Goal: Transaction & Acquisition: Obtain resource

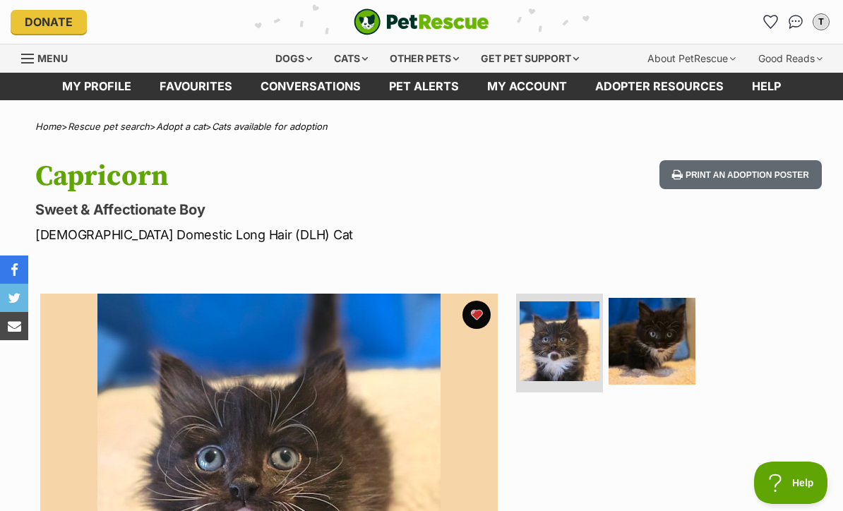
click at [214, 86] on link "Favourites" at bounding box center [195, 87] width 101 height 28
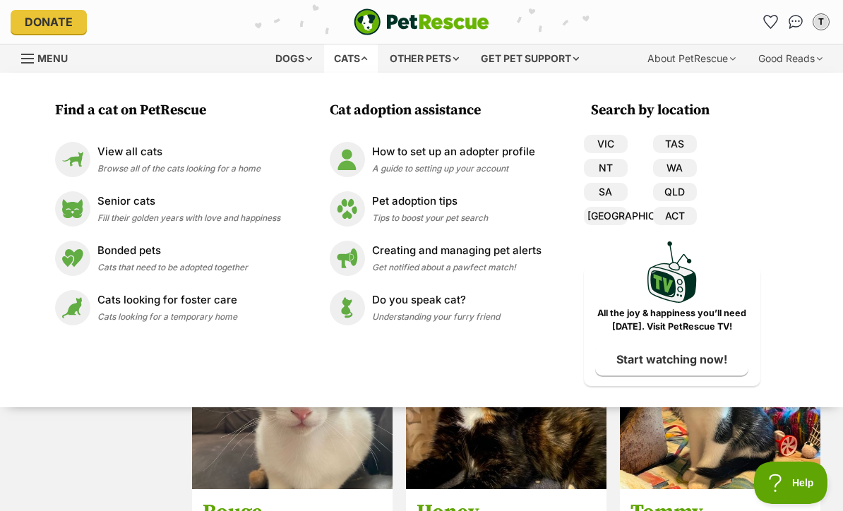
click at [265, 165] on link "View all cats Browse all of the cats looking for a home" at bounding box center [167, 159] width 225 height 35
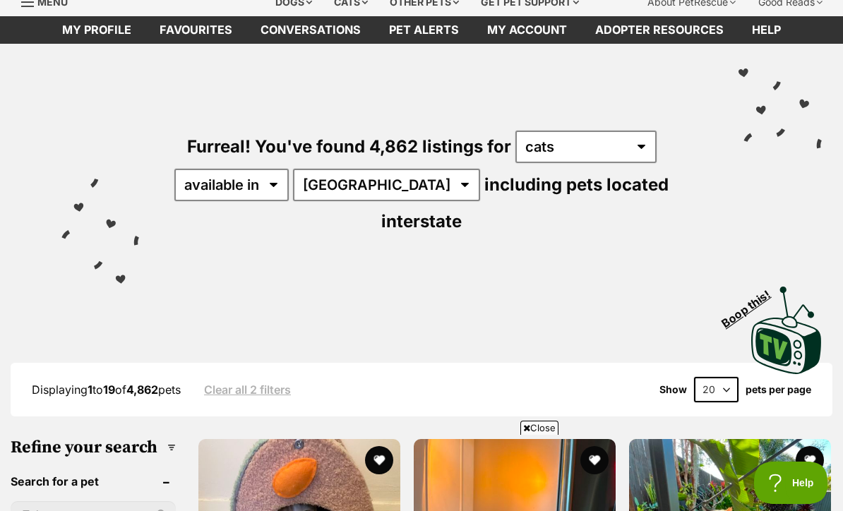
scroll to position [55, 0]
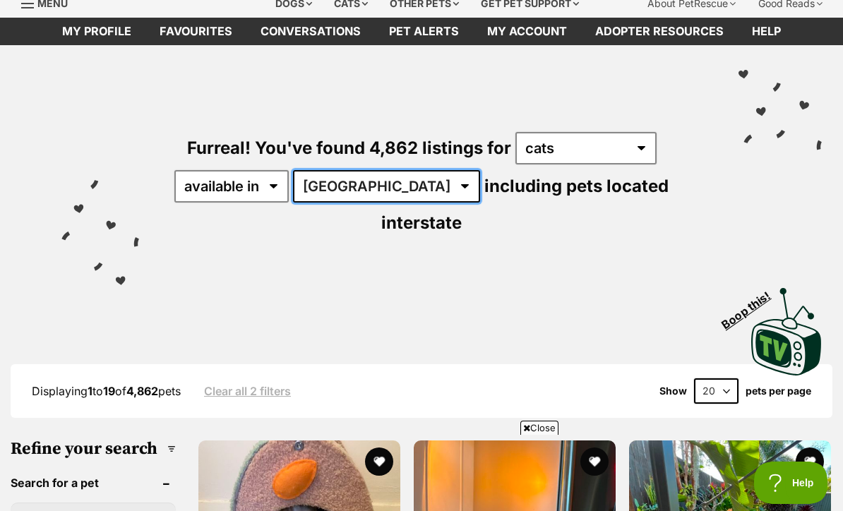
click at [387, 182] on select "[GEOGRAPHIC_DATA] [GEOGRAPHIC_DATA] [GEOGRAPHIC_DATA] [GEOGRAPHIC_DATA] [GEOGRA…" at bounding box center [386, 186] width 187 height 32
select select "VIC"
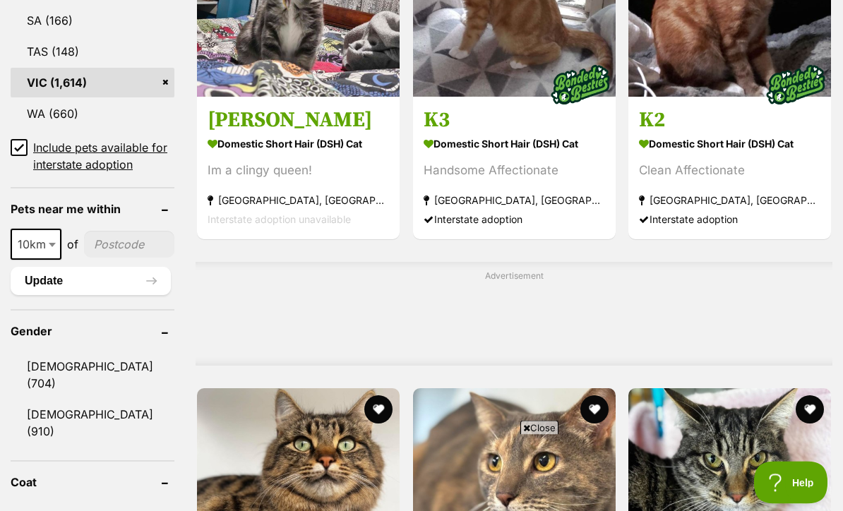
scroll to position [971, 0]
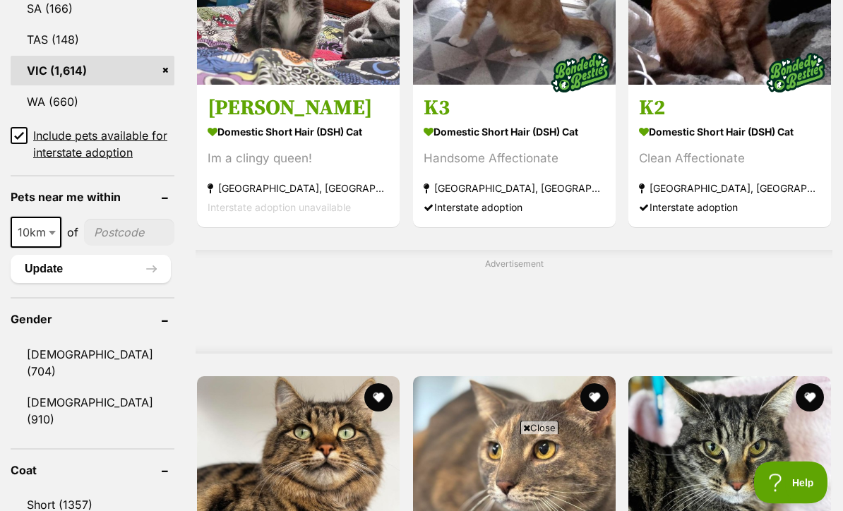
click at [29, 340] on link "Male (704)" at bounding box center [93, 363] width 164 height 47
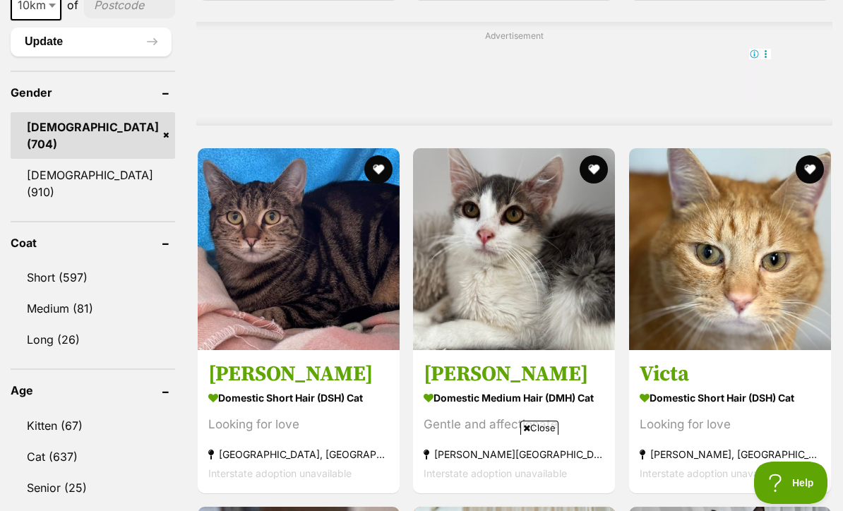
click at [105, 411] on link "Kitten (67)" at bounding box center [93, 426] width 165 height 30
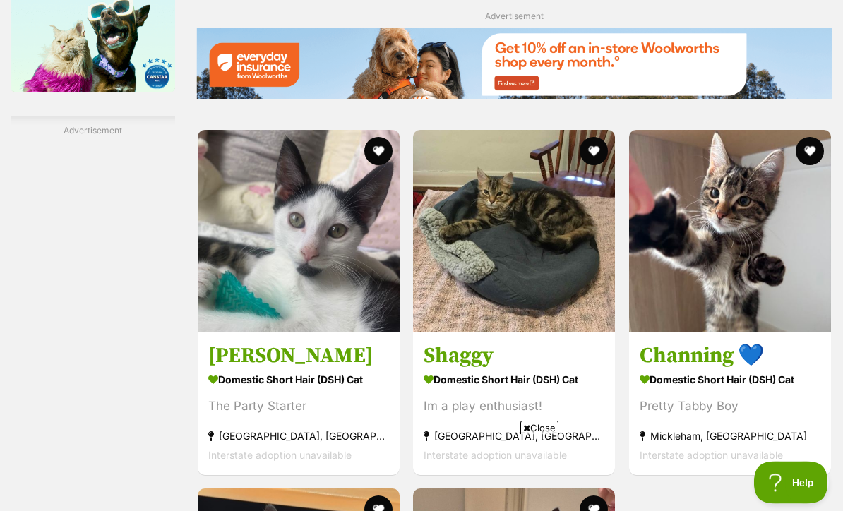
scroll to position [2428, 0]
click at [344, 330] on img at bounding box center [299, 231] width 202 height 202
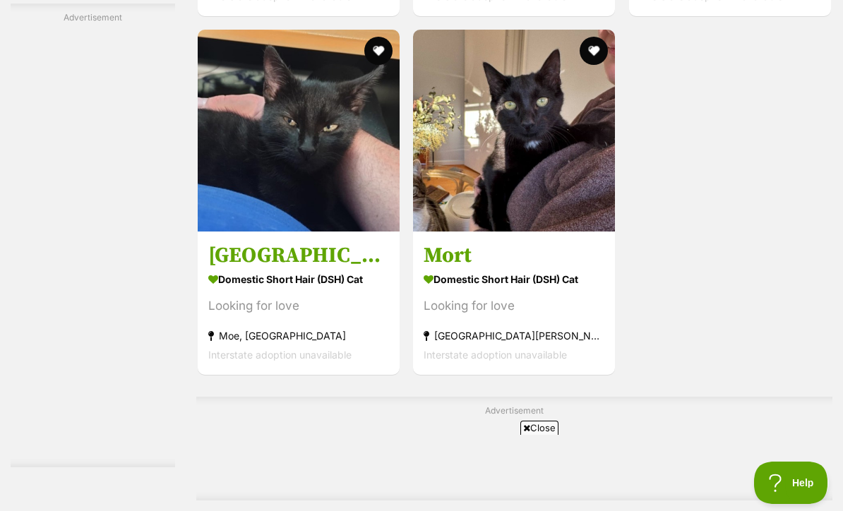
scroll to position [2888, 0]
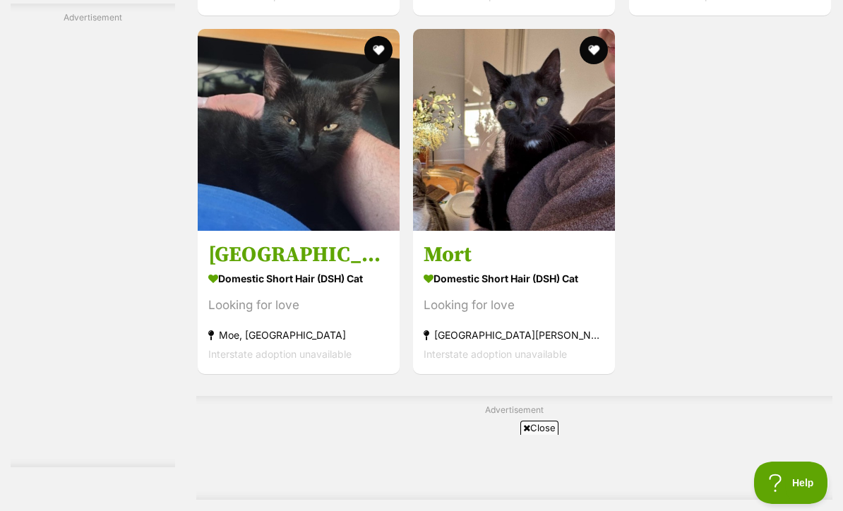
click at [330, 231] on img at bounding box center [299, 130] width 202 height 202
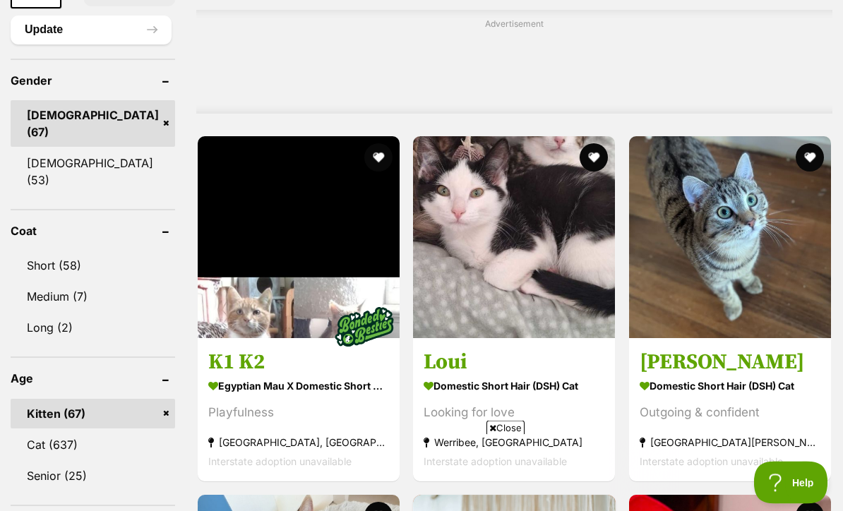
scroll to position [0, 0]
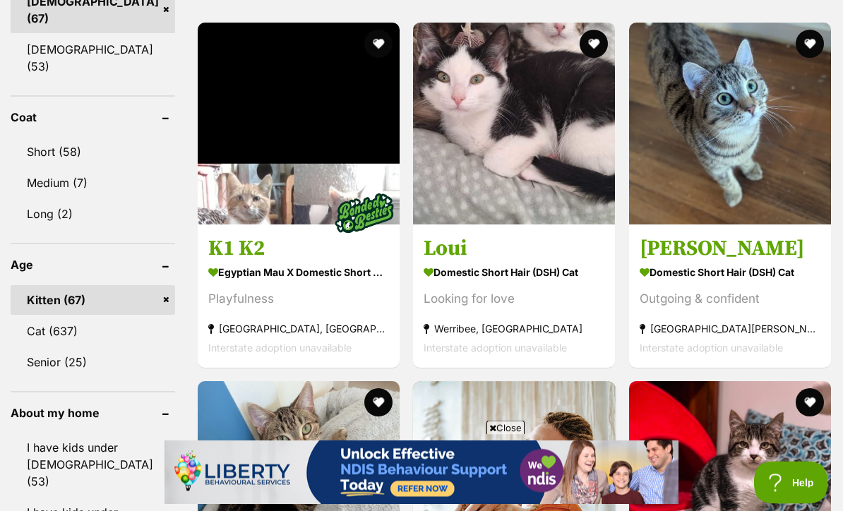
click at [587, 217] on img at bounding box center [514, 124] width 202 height 202
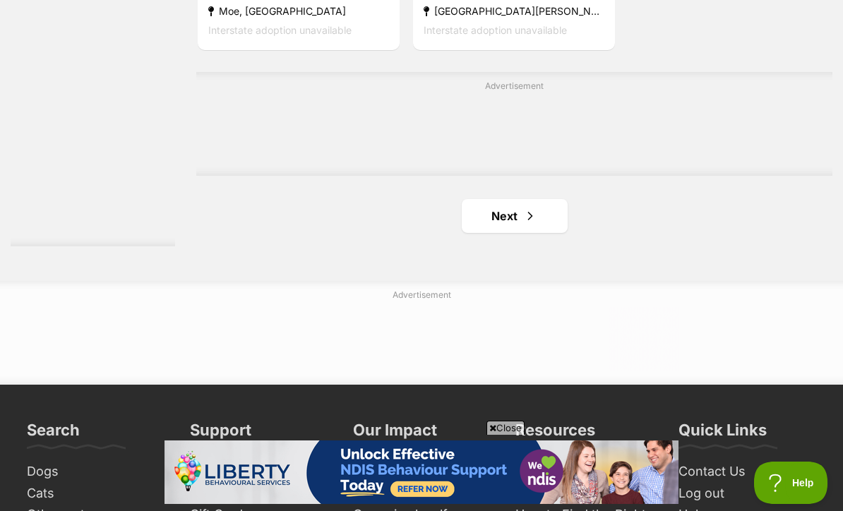
scroll to position [3202, 0]
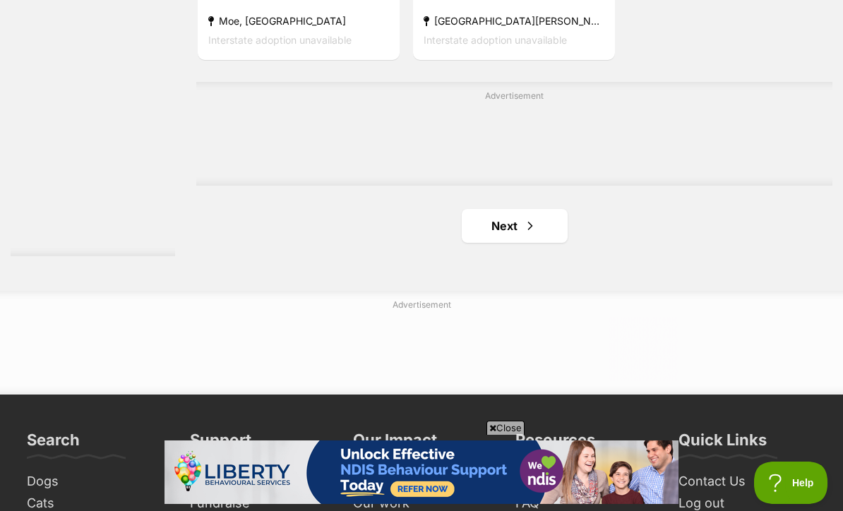
click at [530, 243] on link "Next" at bounding box center [515, 226] width 106 height 34
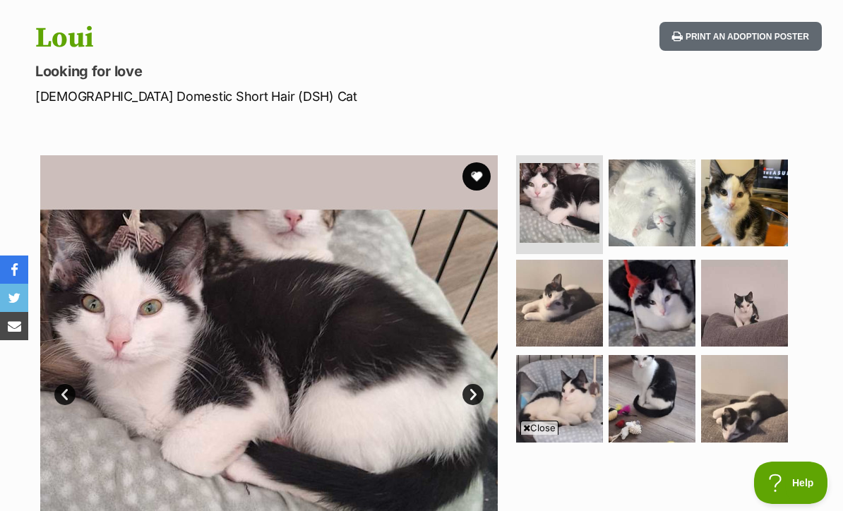
scroll to position [104, 0]
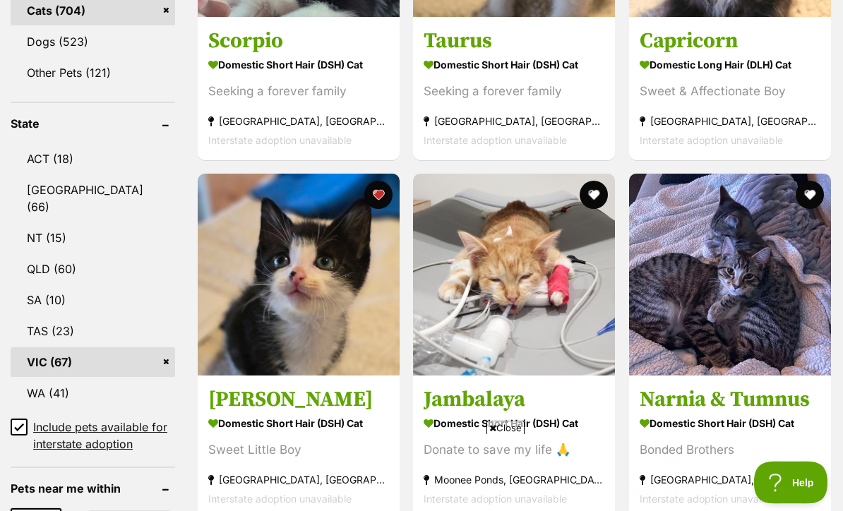
scroll to position [686, 0]
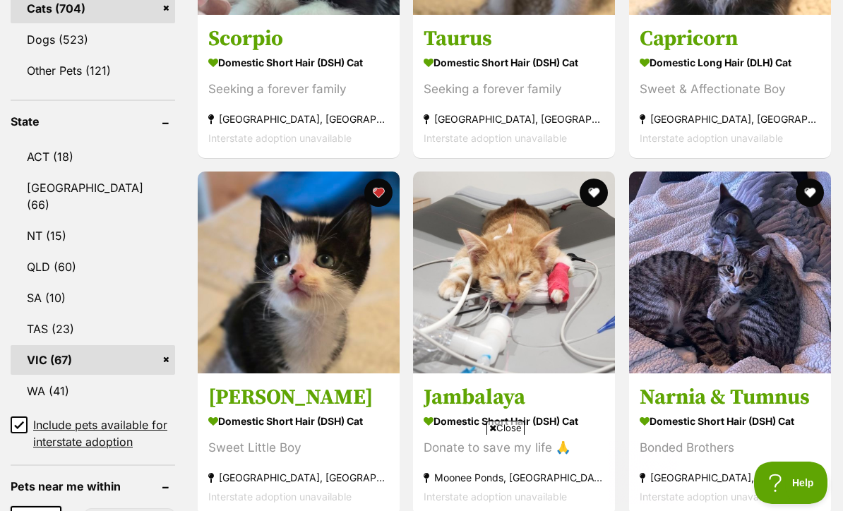
click at [567, 348] on img at bounding box center [514, 273] width 202 height 202
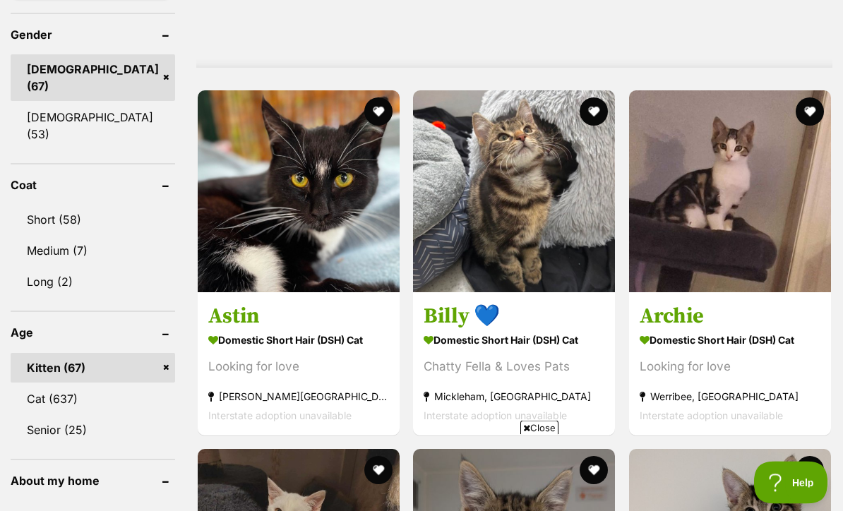
scroll to position [1256, 0]
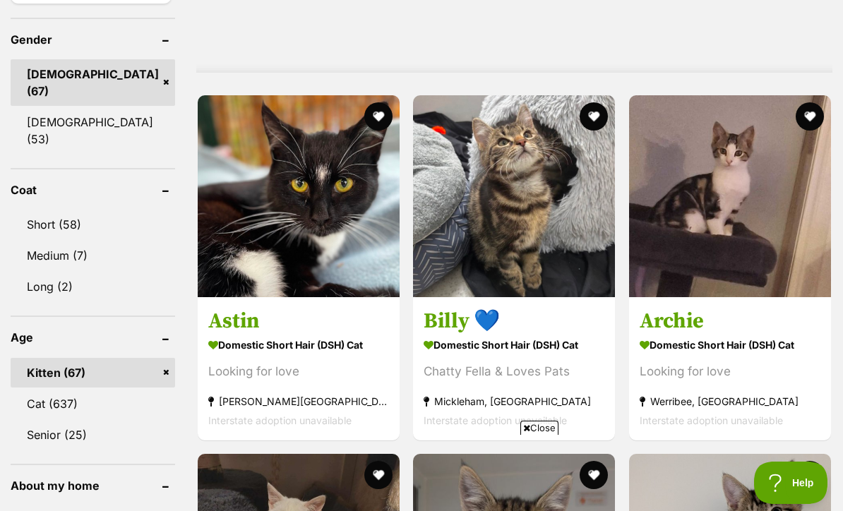
click at [198, 173] on img at bounding box center [299, 196] width 202 height 202
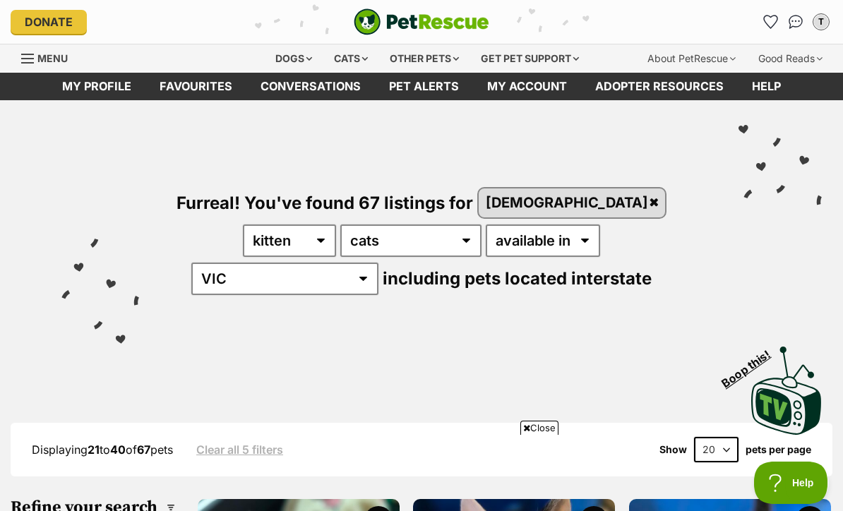
scroll to position [1303, 0]
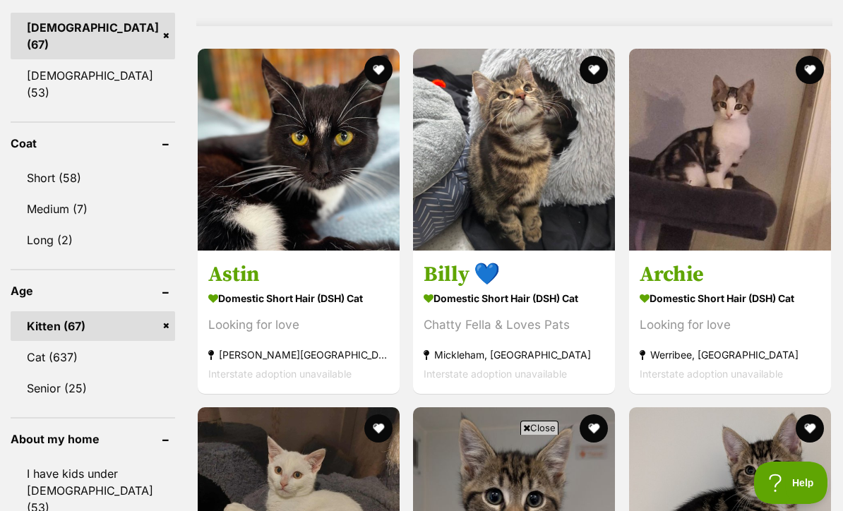
click at [778, 210] on img at bounding box center [730, 150] width 202 height 202
click at [534, 167] on img at bounding box center [514, 150] width 202 height 202
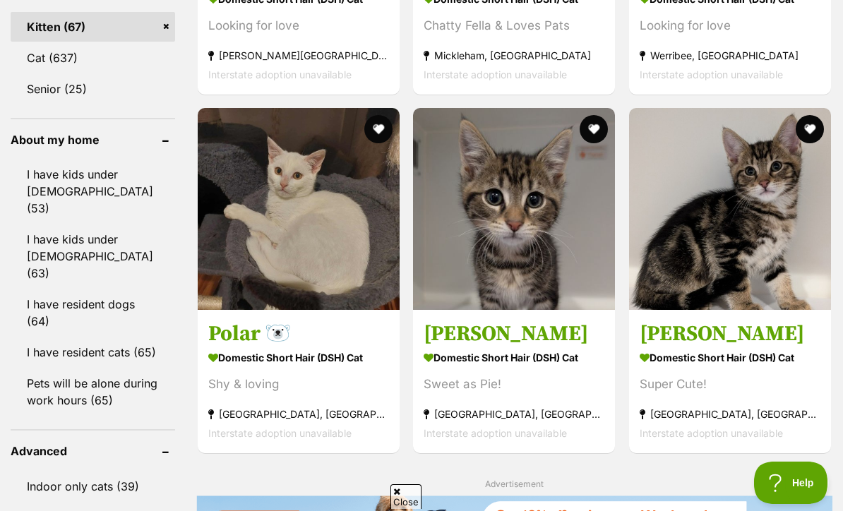
scroll to position [0, 0]
click at [568, 310] on img at bounding box center [514, 209] width 202 height 202
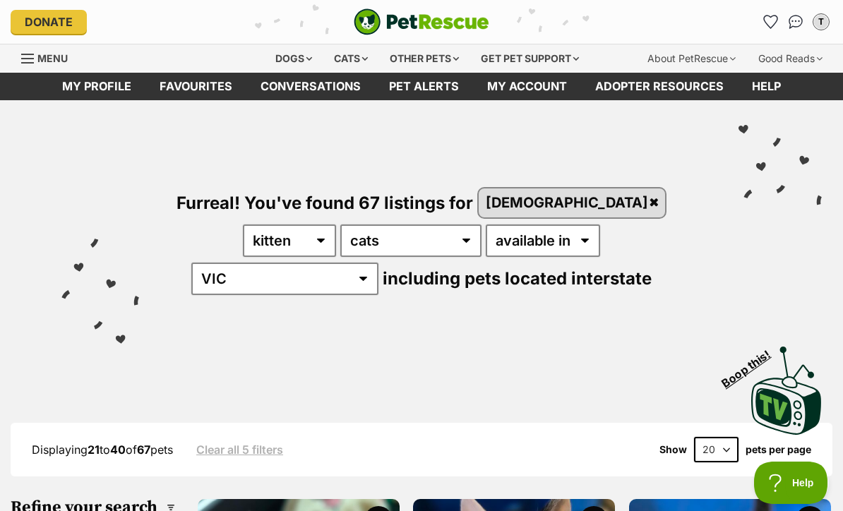
scroll to position [1649, 0]
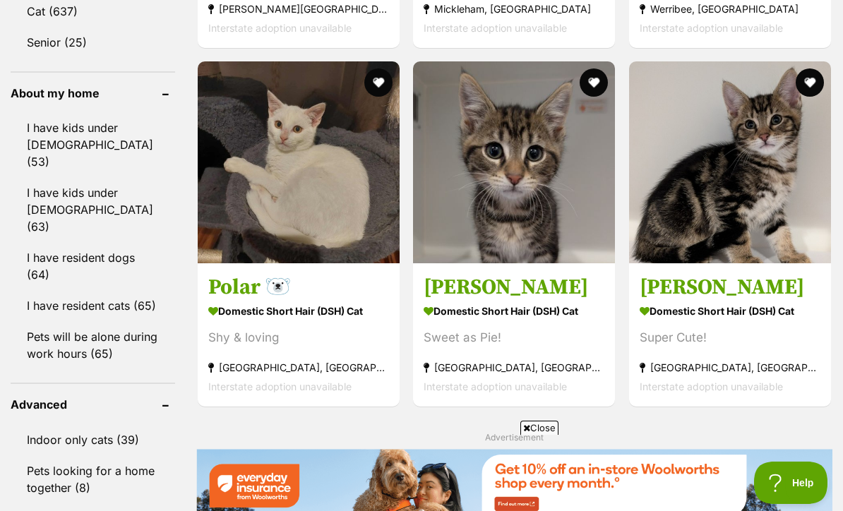
click at [313, 263] on img at bounding box center [299, 162] width 202 height 202
click at [779, 239] on img at bounding box center [730, 162] width 202 height 202
click at [731, 237] on img at bounding box center [730, 162] width 202 height 202
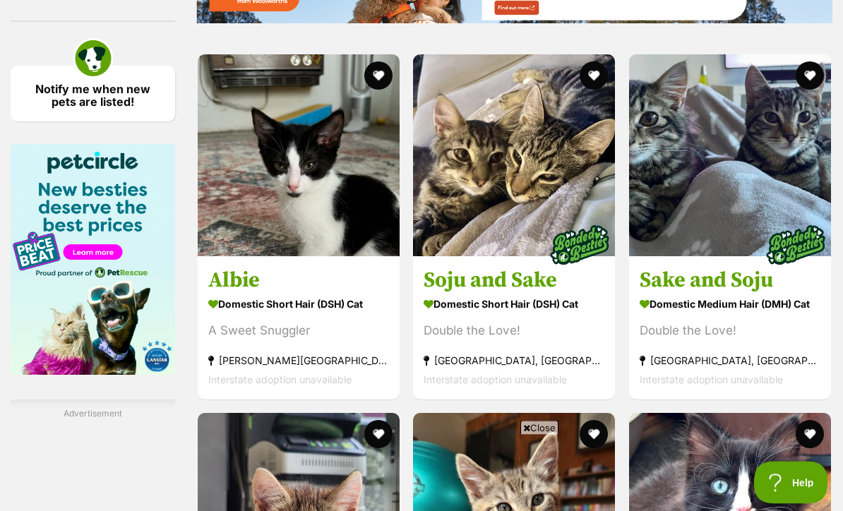
scroll to position [2145, 0]
click at [323, 256] on img at bounding box center [299, 155] width 202 height 202
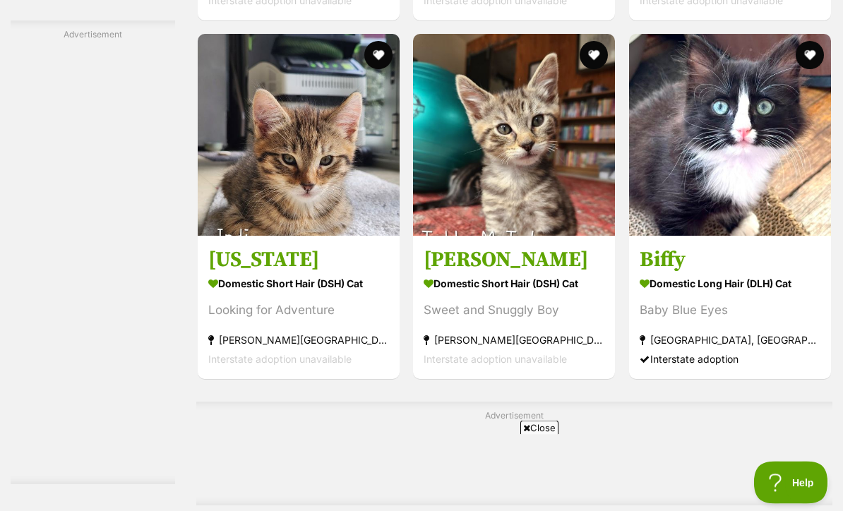
scroll to position [2524, 0]
click at [316, 236] on img at bounding box center [299, 135] width 202 height 202
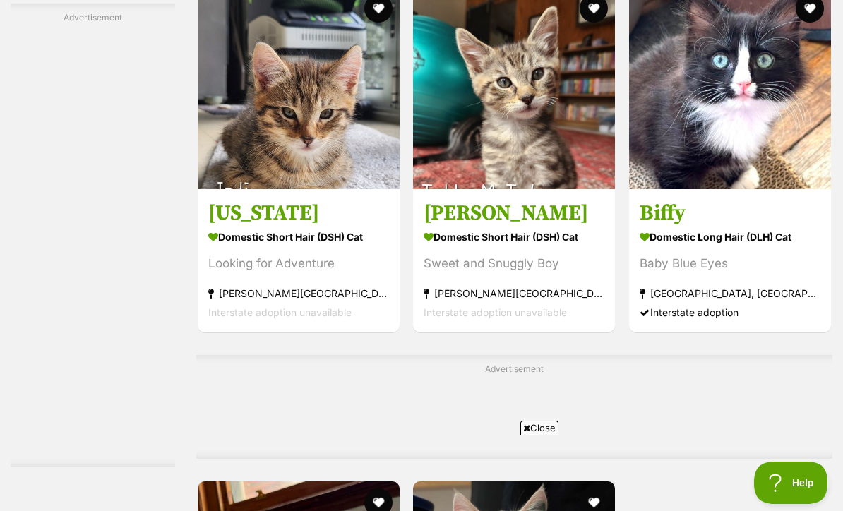
click at [527, 162] on img at bounding box center [514, 88] width 202 height 202
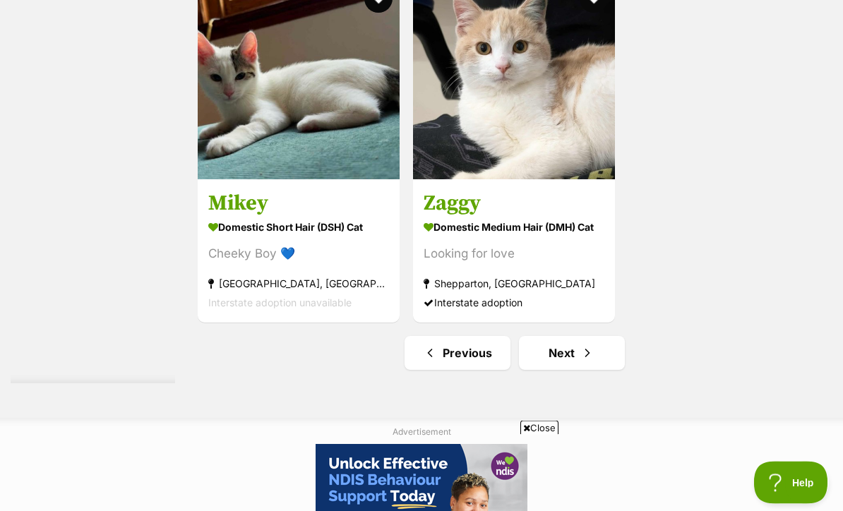
scroll to position [3075, 0]
click at [322, 179] on img at bounding box center [299, 78] width 202 height 202
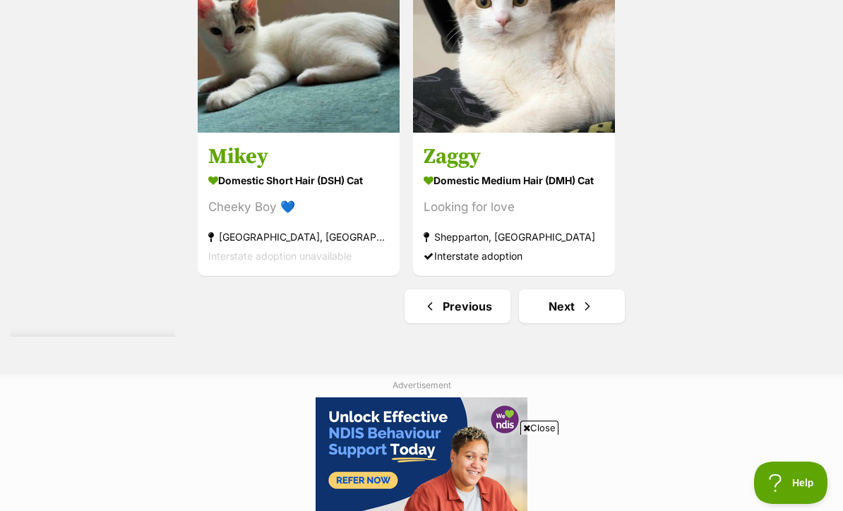
click at [425, 111] on img at bounding box center [514, 32] width 202 height 202
click at [580, 315] on span "Next page" at bounding box center [587, 306] width 14 height 17
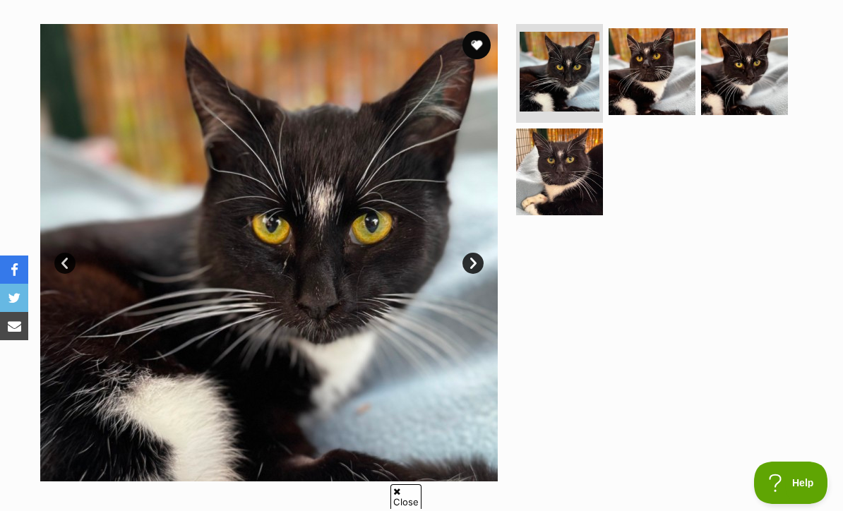
scroll to position [184, 0]
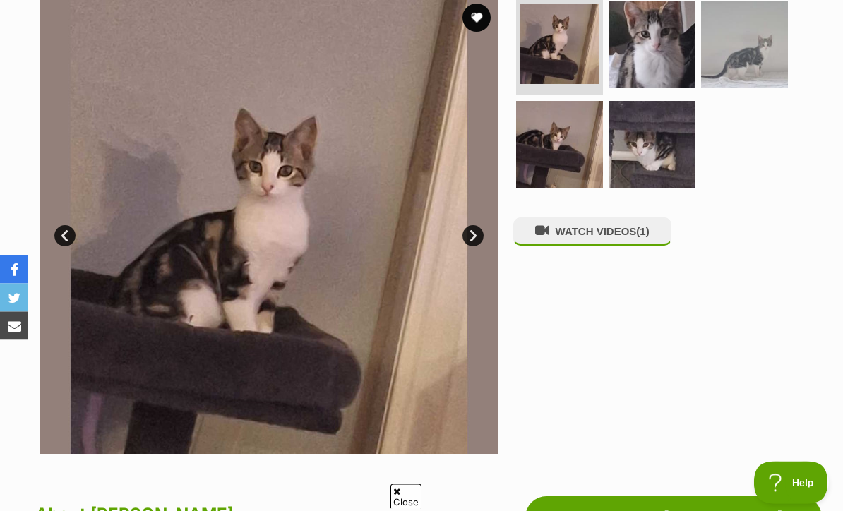
scroll to position [271, 0]
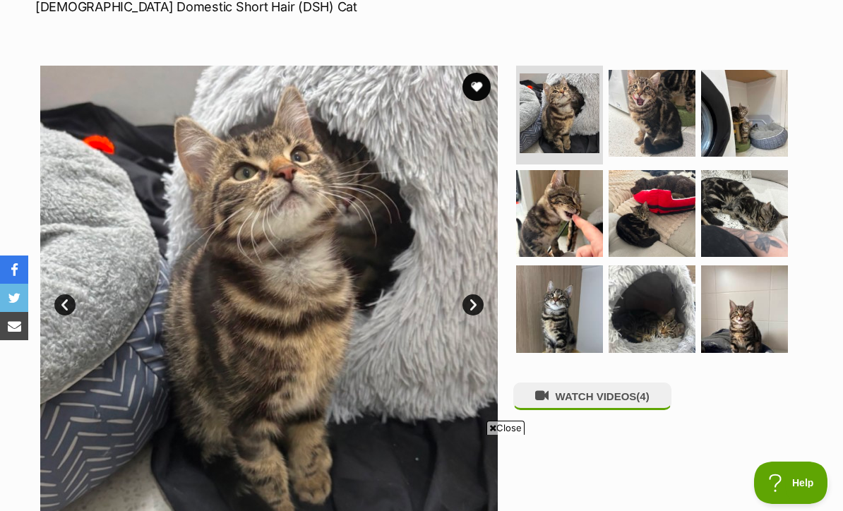
scroll to position [191, 0]
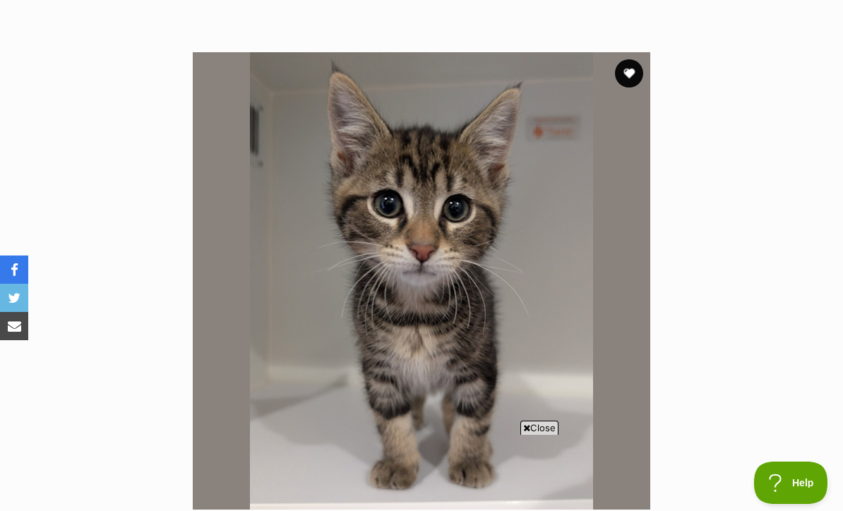
click at [628, 61] on button "favourite" at bounding box center [629, 73] width 28 height 28
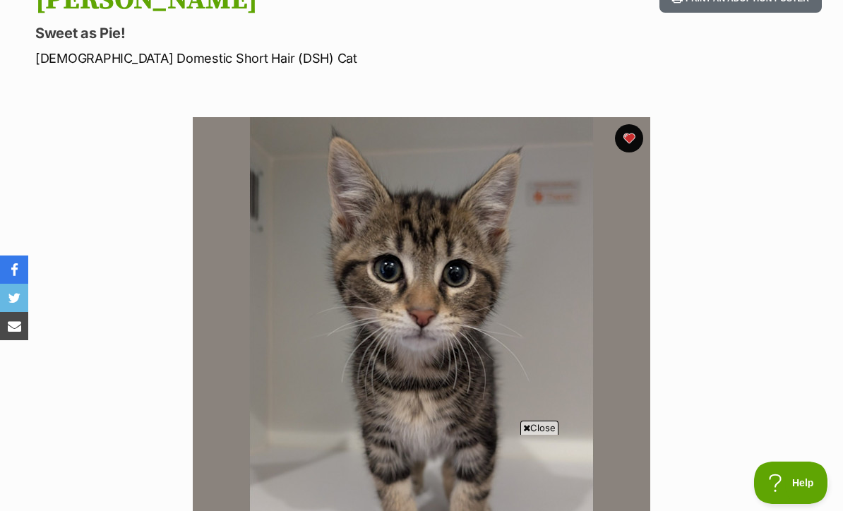
scroll to position [147, 0]
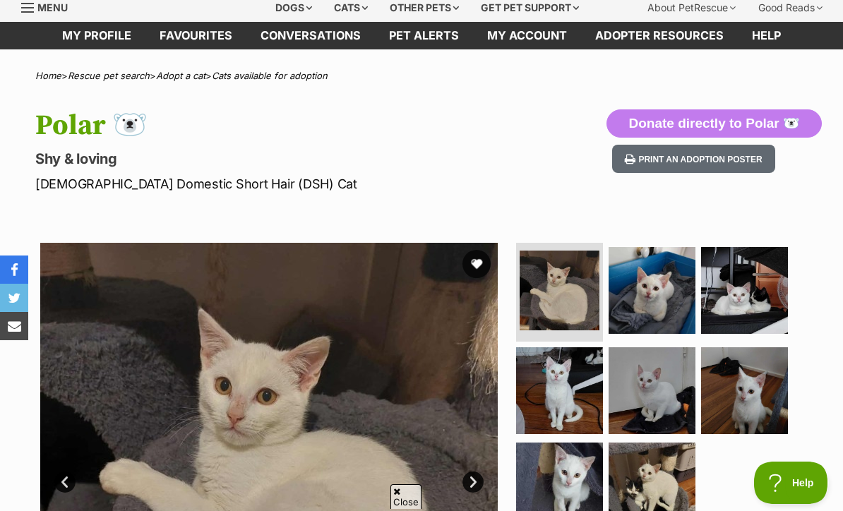
click at [484, 254] on button "favourite" at bounding box center [476, 264] width 28 height 28
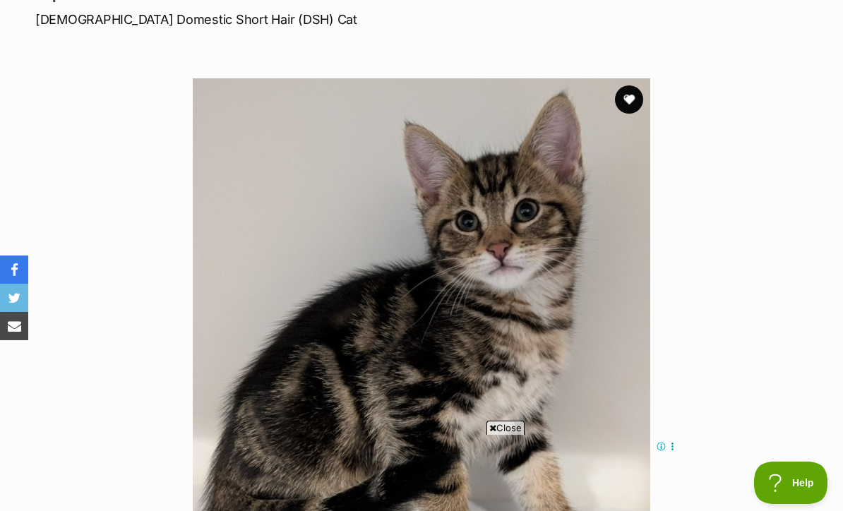
click at [631, 95] on button "favourite" at bounding box center [629, 99] width 28 height 28
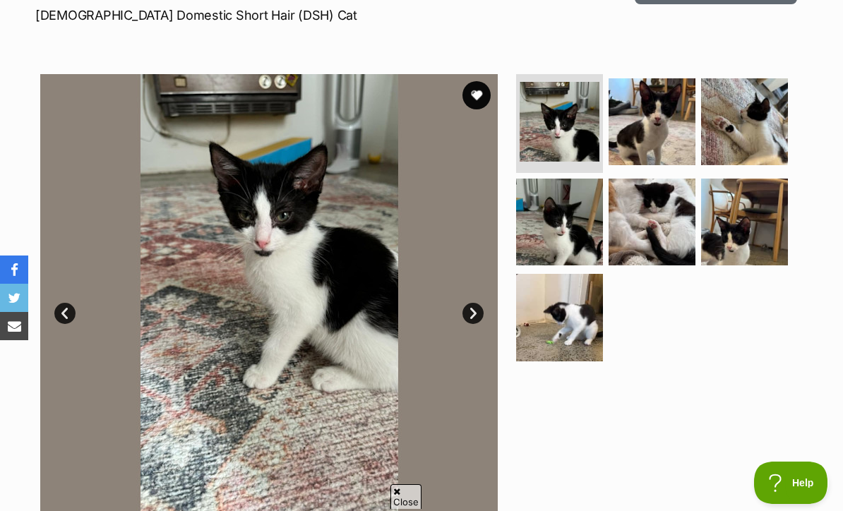
click at [590, 244] on img at bounding box center [559, 222] width 87 height 87
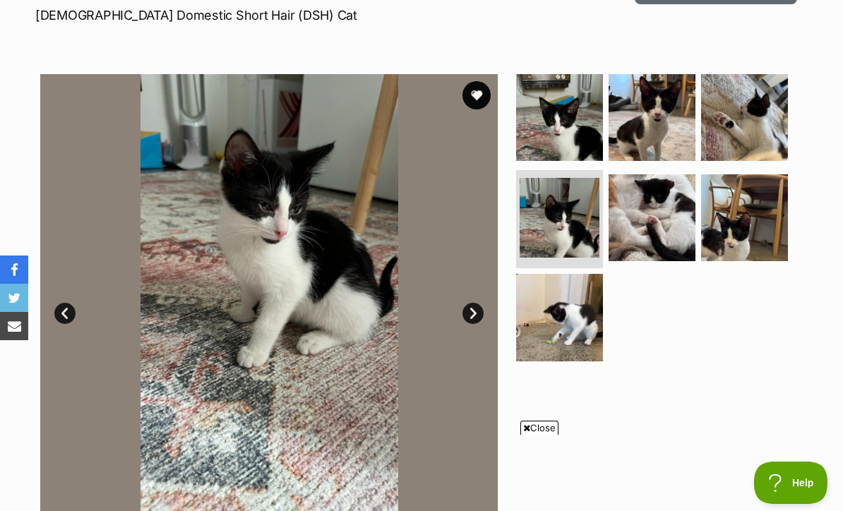
click at [582, 330] on img at bounding box center [559, 317] width 87 height 87
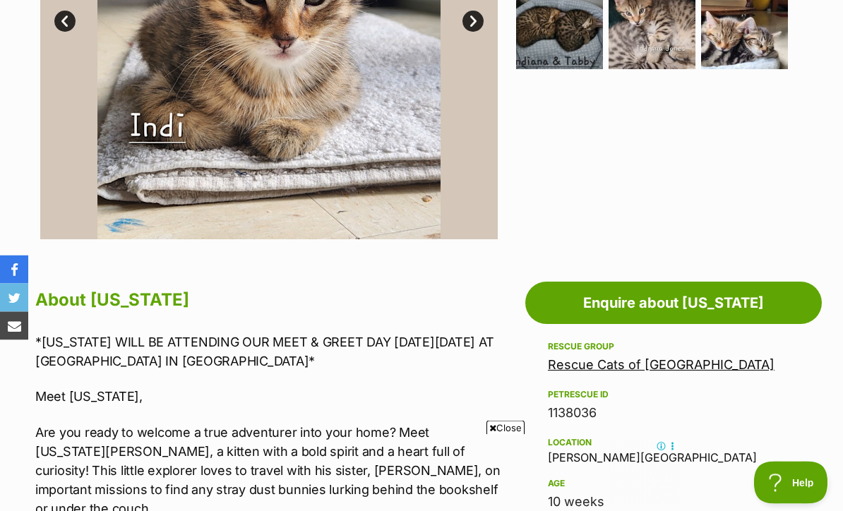
scroll to position [522, 0]
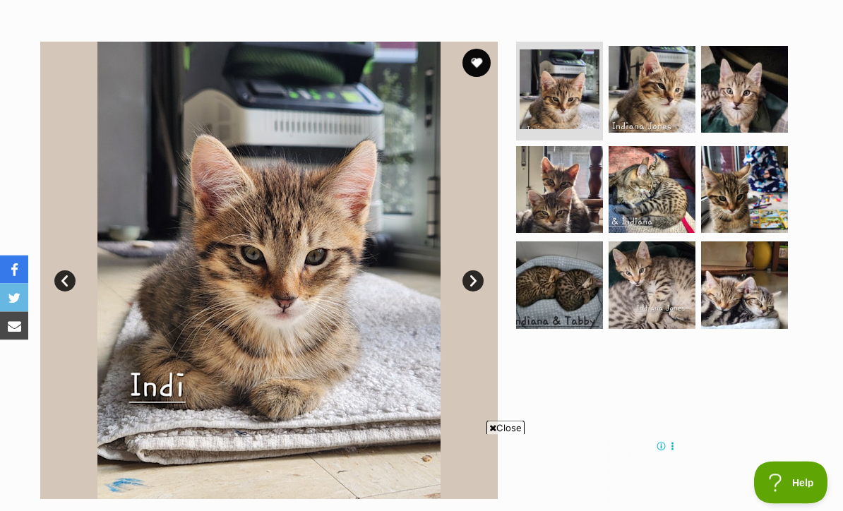
click at [475, 60] on button "favourite" at bounding box center [476, 63] width 28 height 28
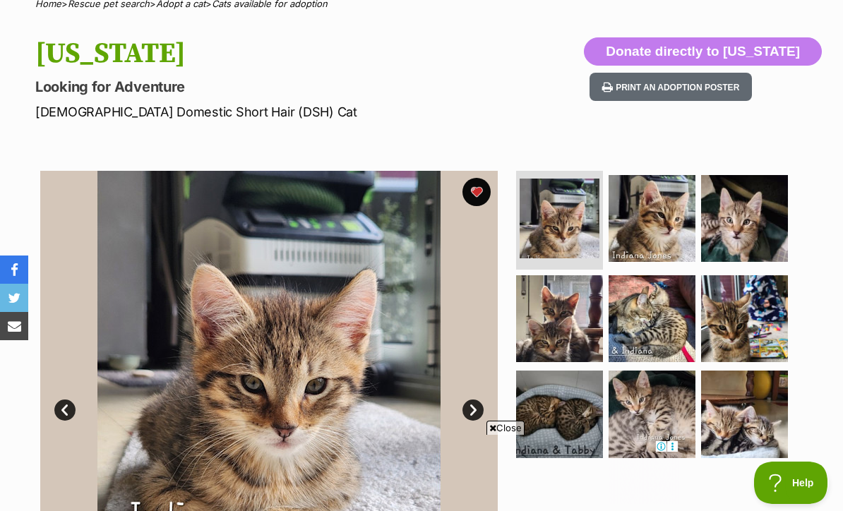
scroll to position [71, 0]
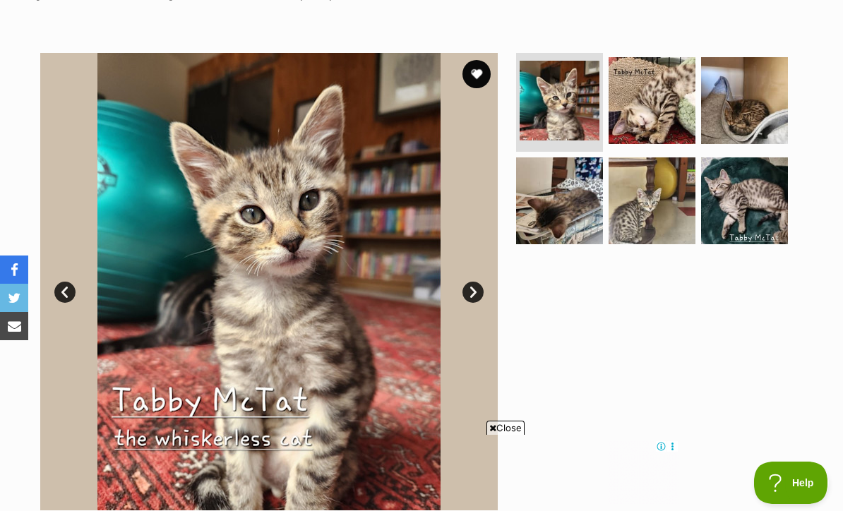
scroll to position [221, 0]
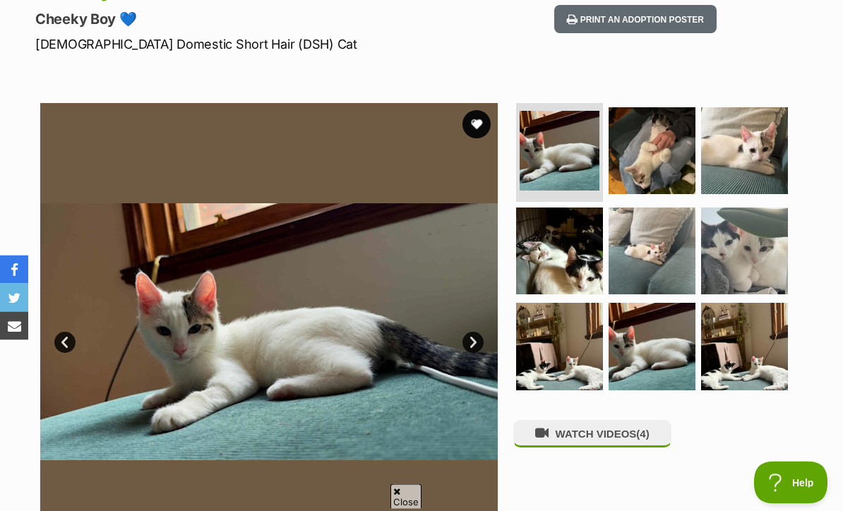
scroll to position [138, 0]
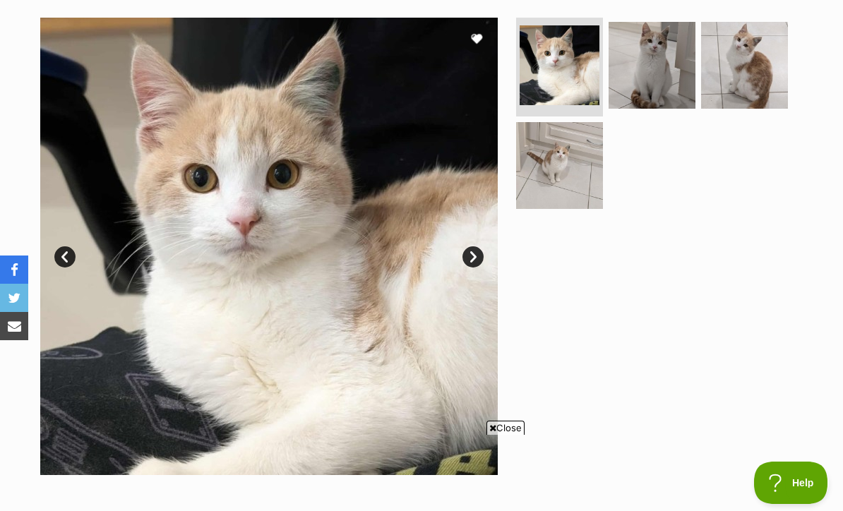
click at [476, 35] on button "favourite" at bounding box center [476, 39] width 28 height 28
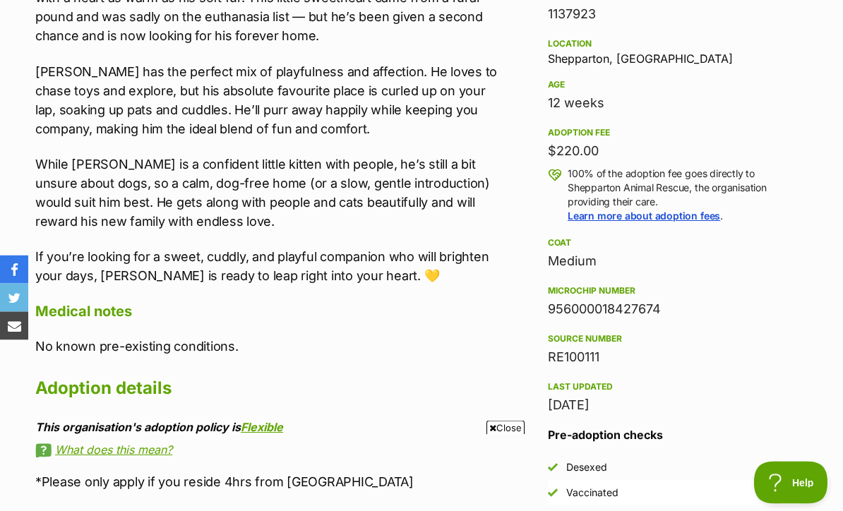
scroll to position [871, 0]
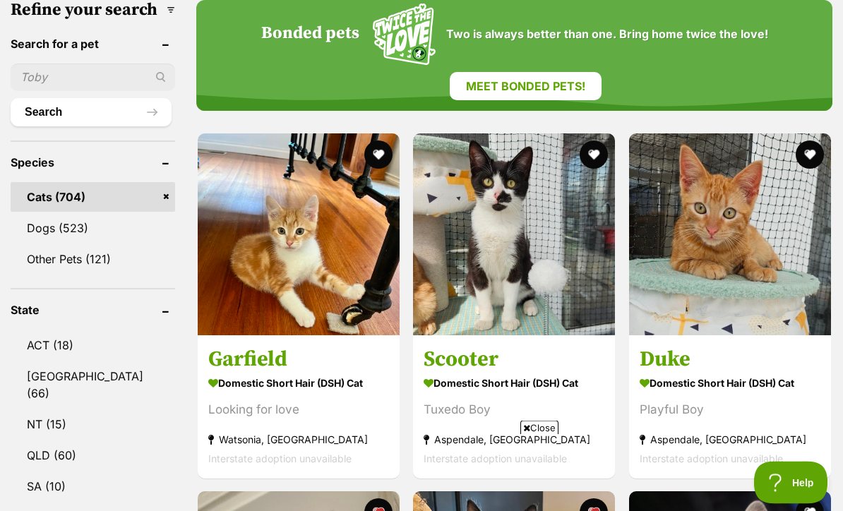
scroll to position [489, 0]
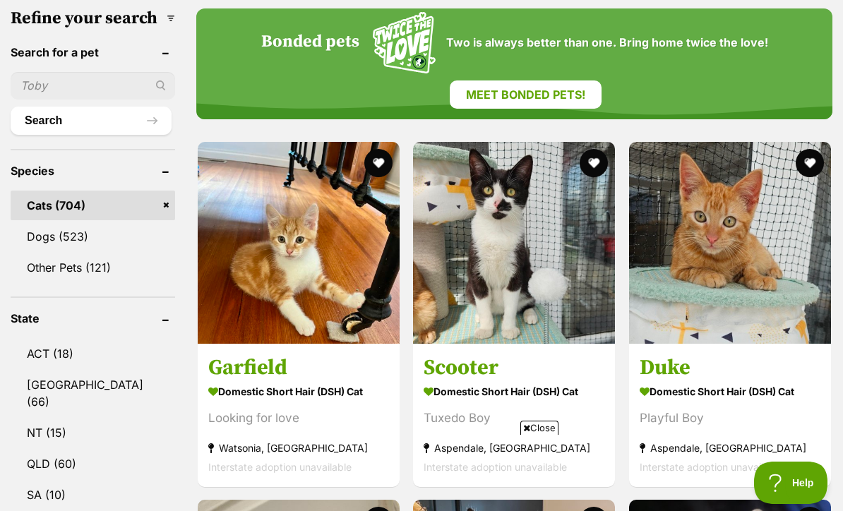
click at [349, 306] on img at bounding box center [299, 243] width 202 height 202
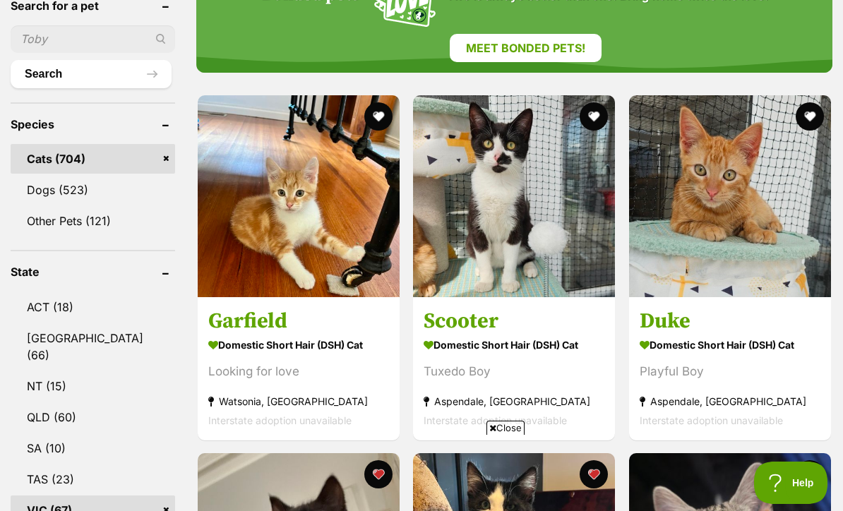
scroll to position [0, 0]
click at [569, 245] on img at bounding box center [514, 196] width 202 height 202
click at [766, 246] on img at bounding box center [730, 196] width 202 height 202
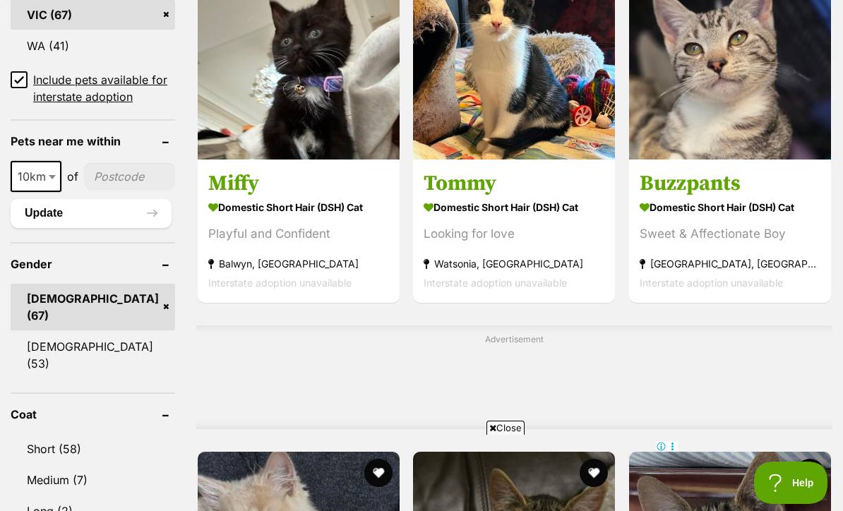
scroll to position [990, 0]
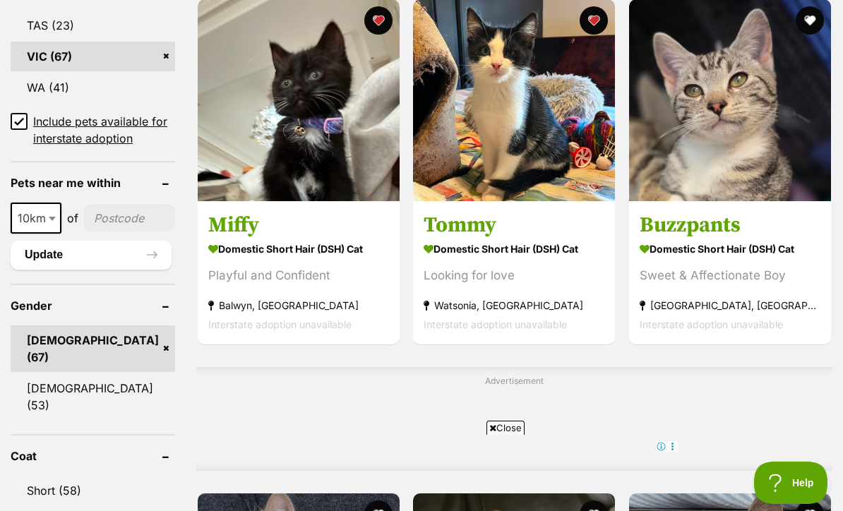
click at [766, 183] on img at bounding box center [730, 100] width 202 height 202
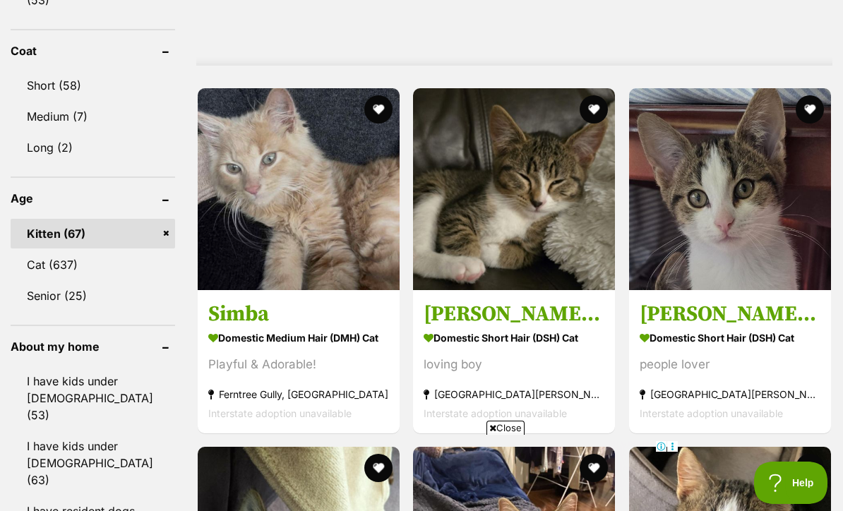
scroll to position [1396, 0]
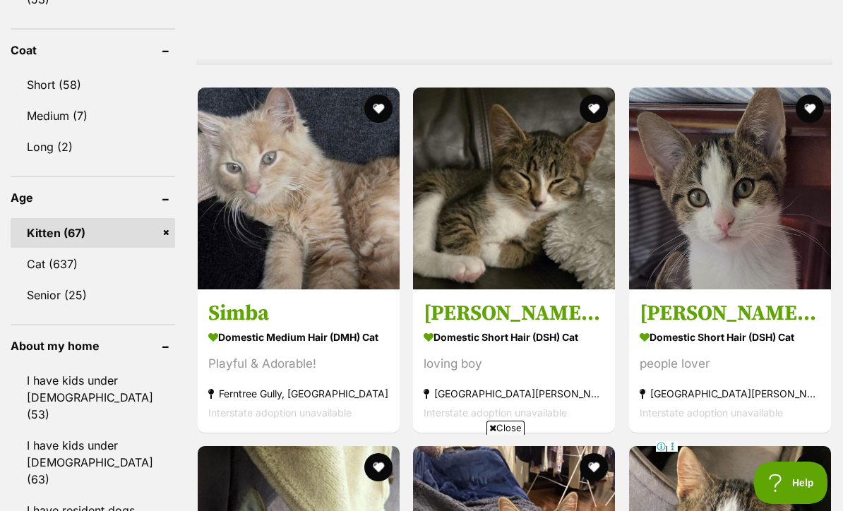
click at [765, 277] on img at bounding box center [730, 189] width 202 height 202
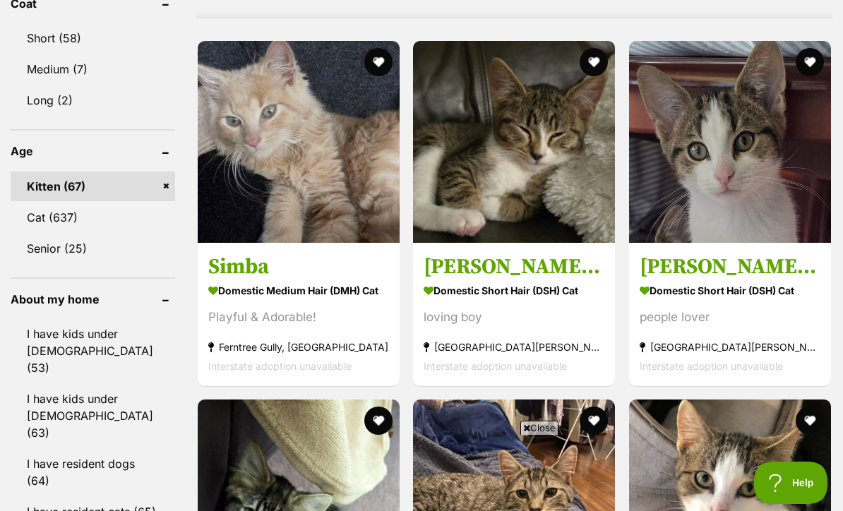
click at [583, 76] on button "favourite" at bounding box center [594, 62] width 28 height 28
click at [547, 151] on img at bounding box center [514, 142] width 202 height 202
click at [319, 243] on img at bounding box center [299, 142] width 202 height 202
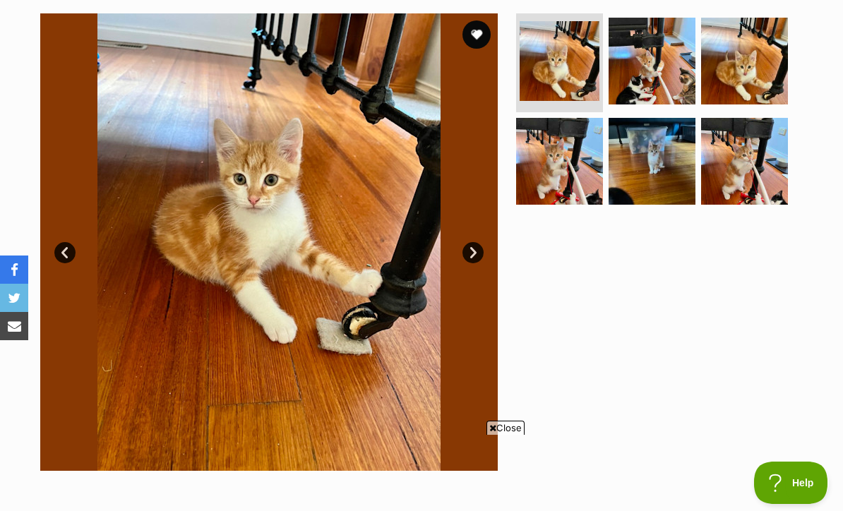
click at [481, 36] on button "favourite" at bounding box center [476, 34] width 28 height 28
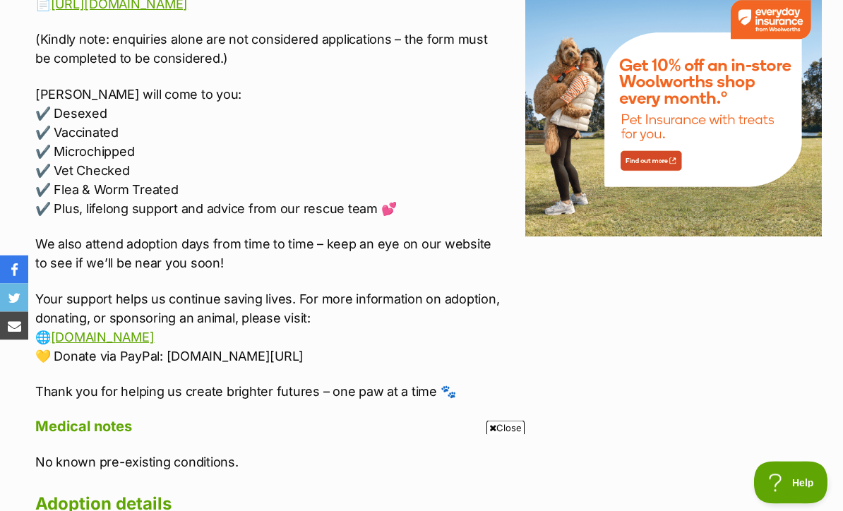
scroll to position [1739, 0]
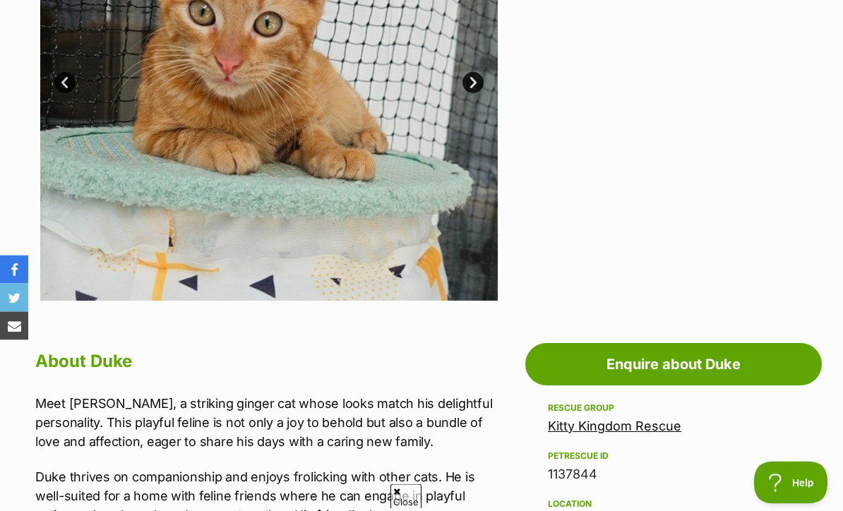
scroll to position [441, 0]
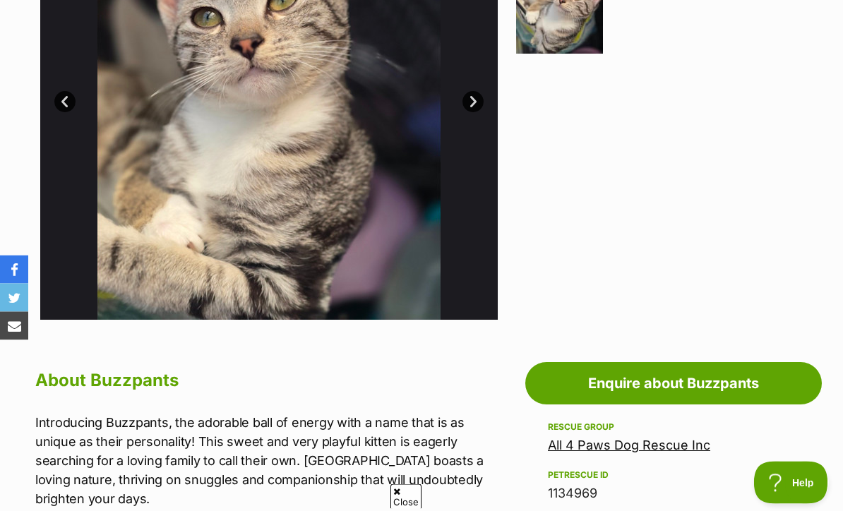
scroll to position [380, 0]
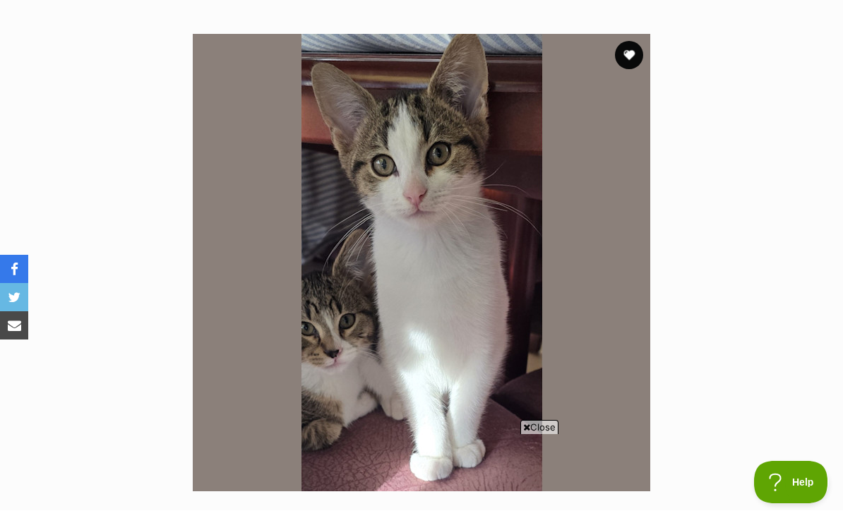
click at [634, 54] on button "favourite" at bounding box center [629, 56] width 28 height 28
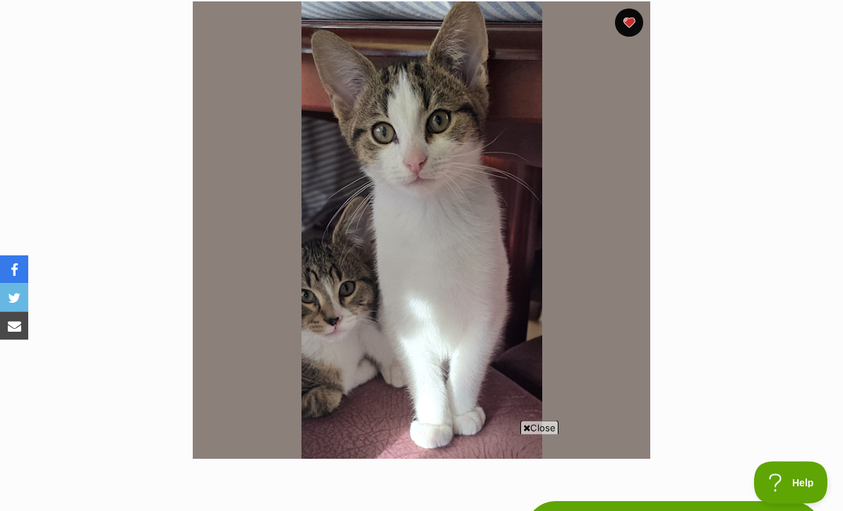
scroll to position [269, 0]
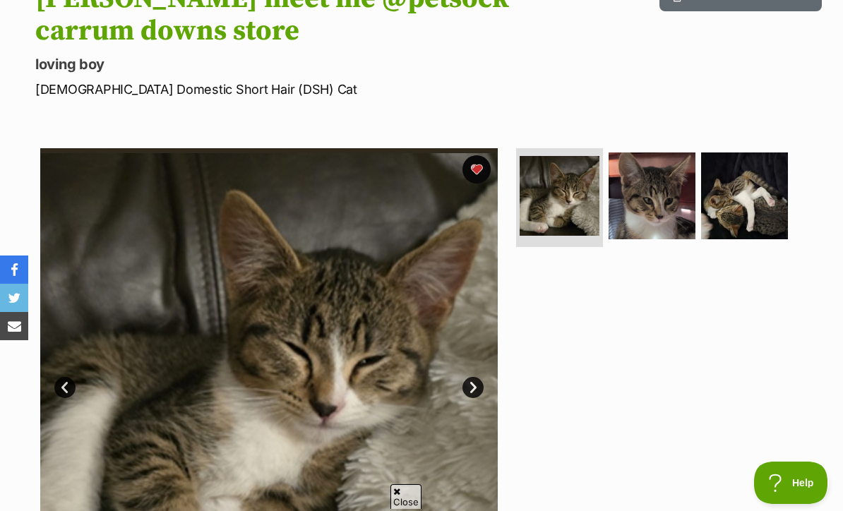
scroll to position [121, 0]
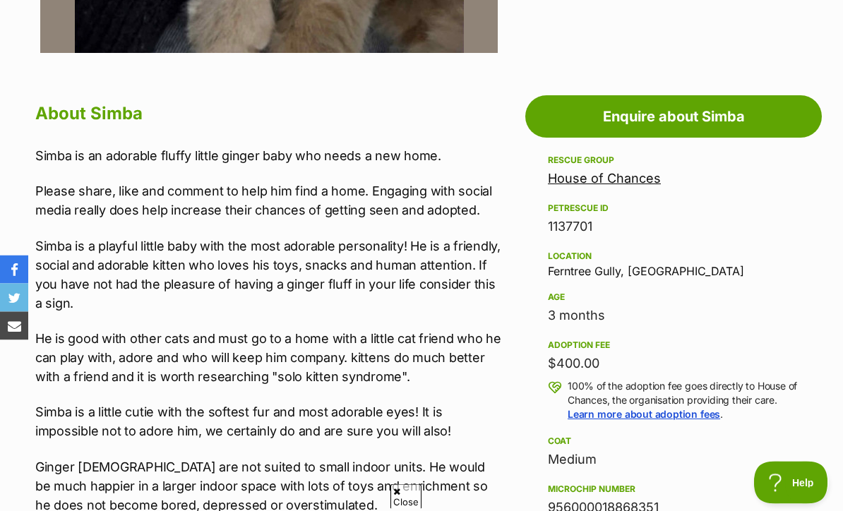
scroll to position [707, 0]
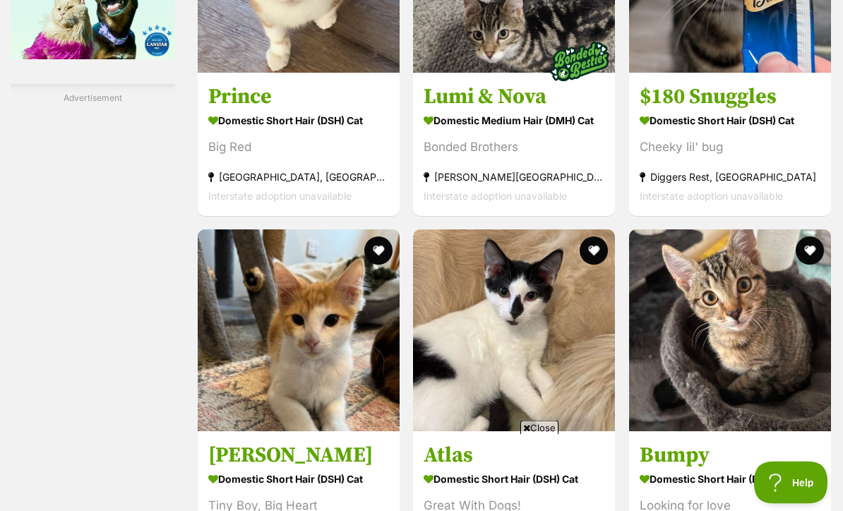
scroll to position [2461, 0]
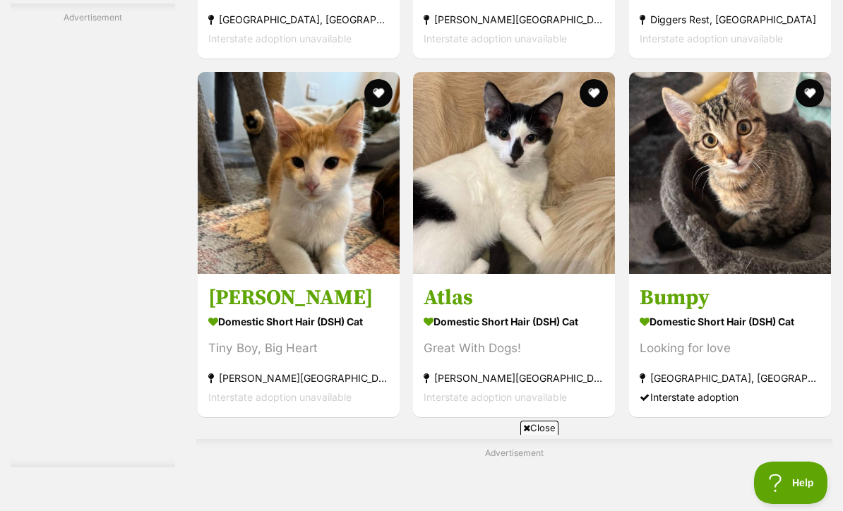
scroll to position [2627, 0]
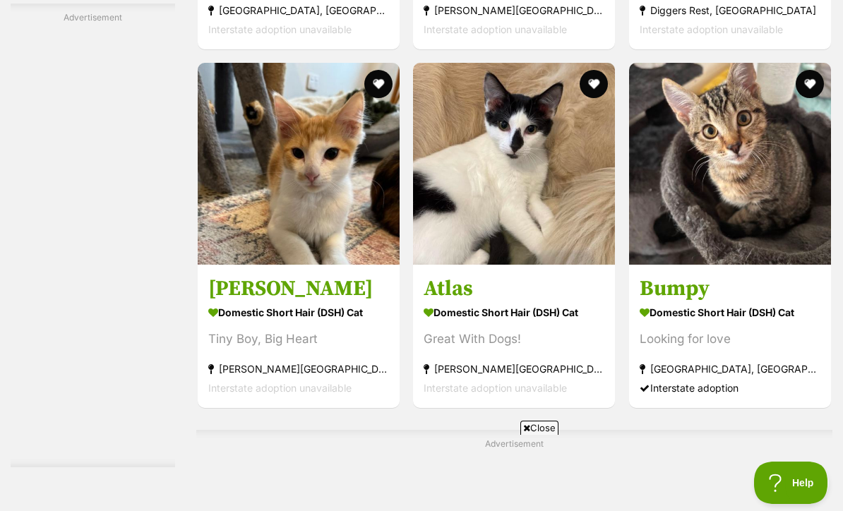
click at [348, 265] on img at bounding box center [299, 164] width 202 height 202
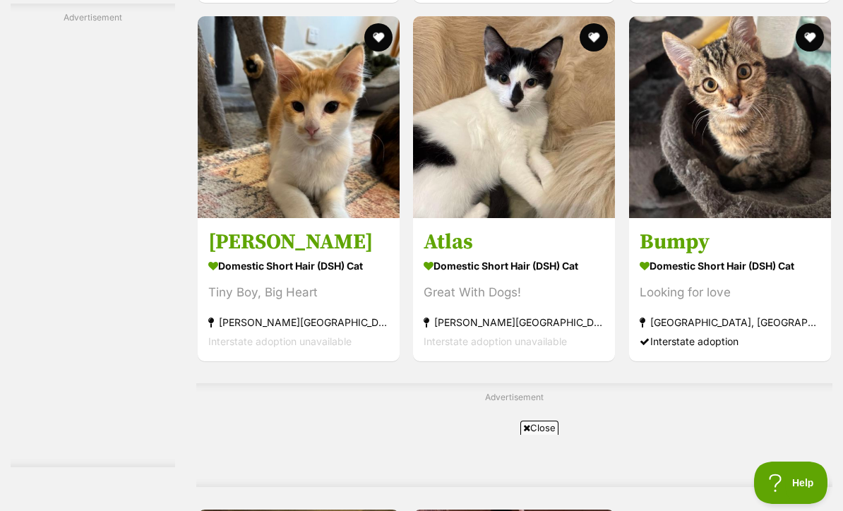
click at [551, 218] on img at bounding box center [514, 117] width 202 height 202
click at [763, 161] on img at bounding box center [730, 117] width 202 height 202
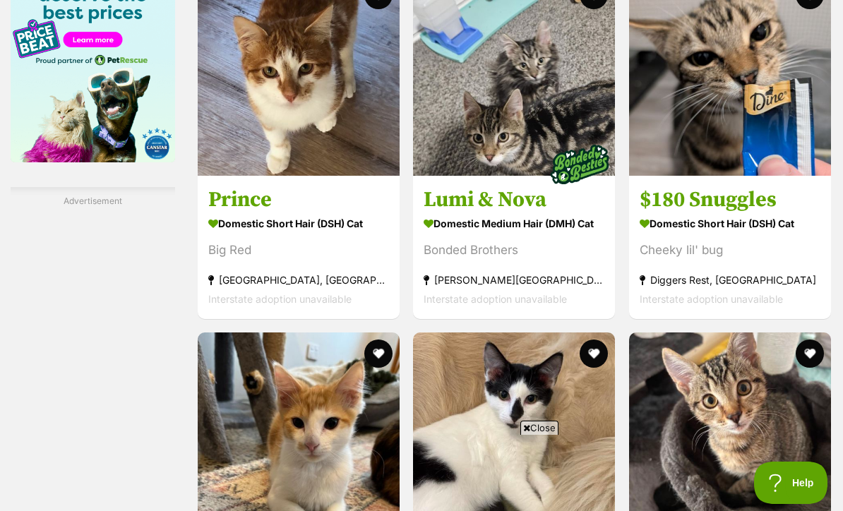
scroll to position [2357, 0]
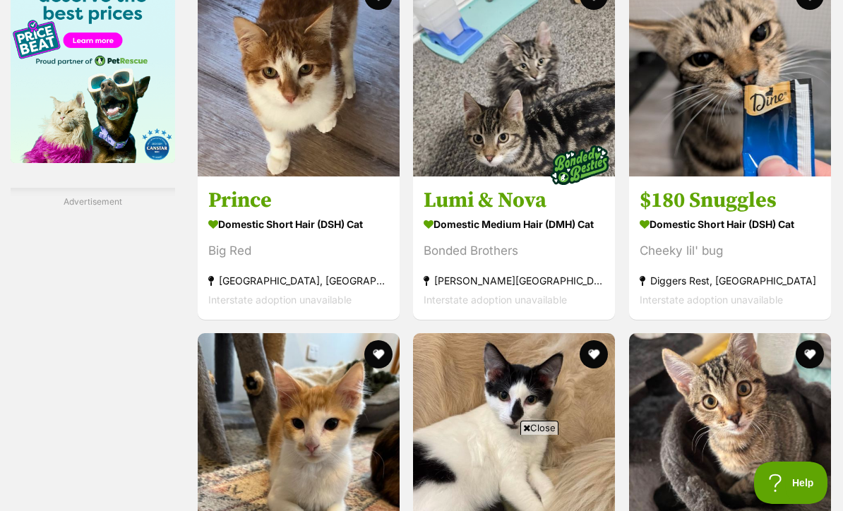
click at [779, 177] on img at bounding box center [730, 76] width 202 height 202
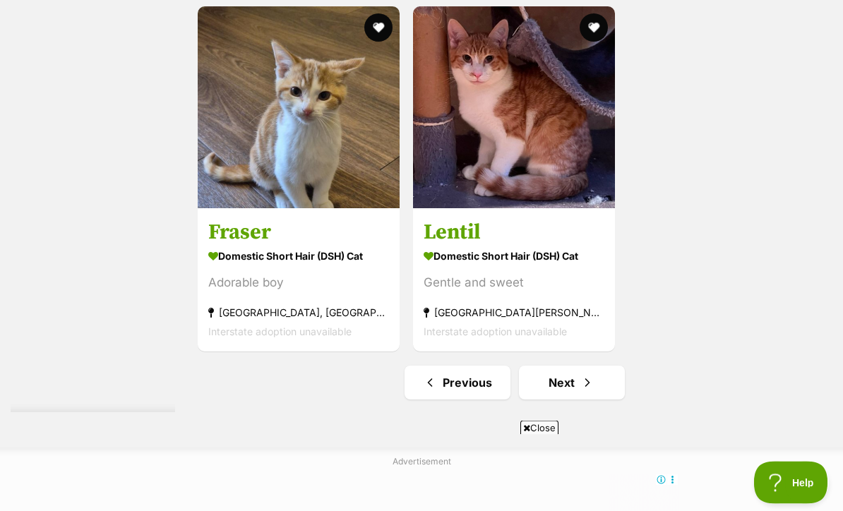
scroll to position [3177, 0]
click at [323, 208] on img at bounding box center [299, 107] width 202 height 202
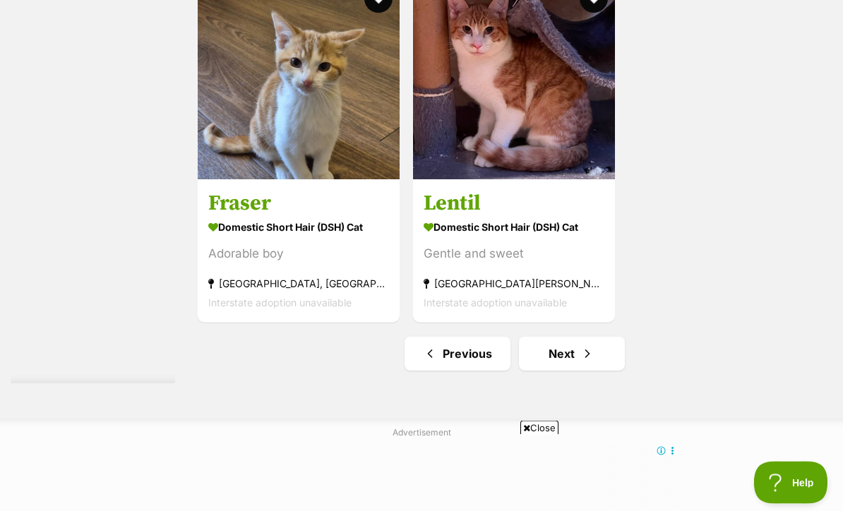
scroll to position [3197, 0]
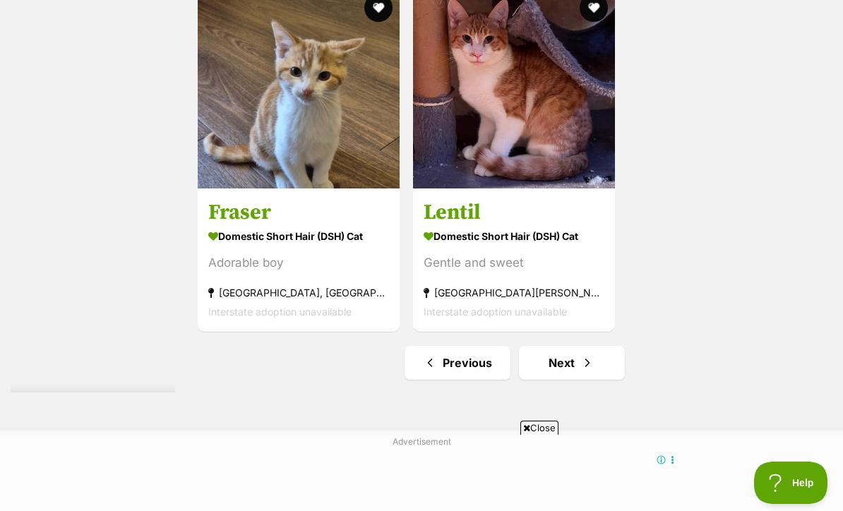
click at [548, 173] on img at bounding box center [514, 88] width 202 height 202
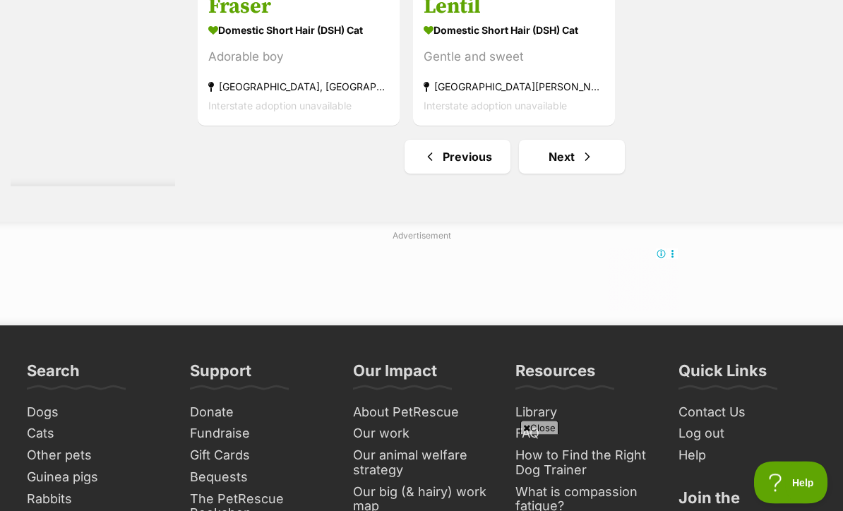
scroll to position [3403, 0]
click at [593, 174] on link "Next" at bounding box center [572, 157] width 106 height 34
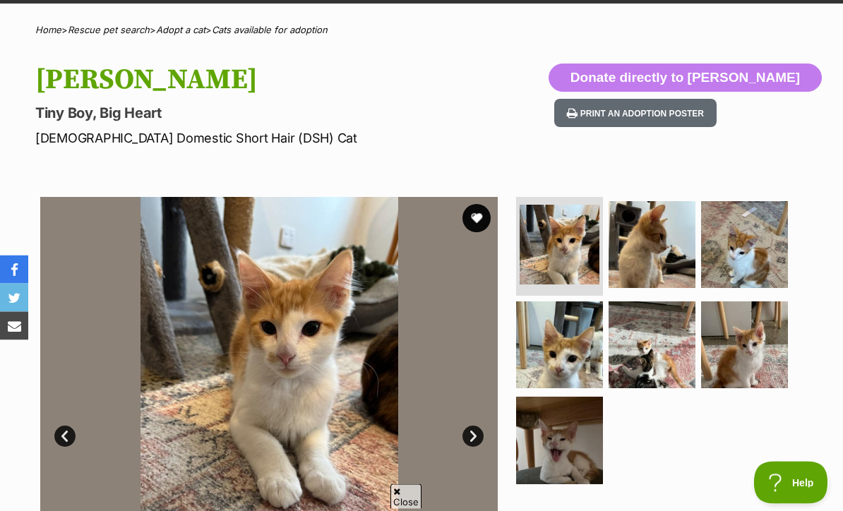
scroll to position [78, 0]
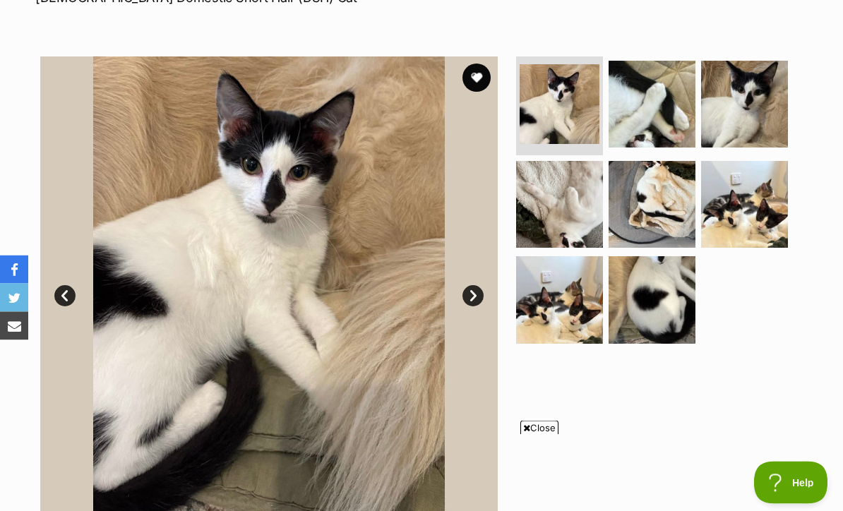
scroll to position [233, 0]
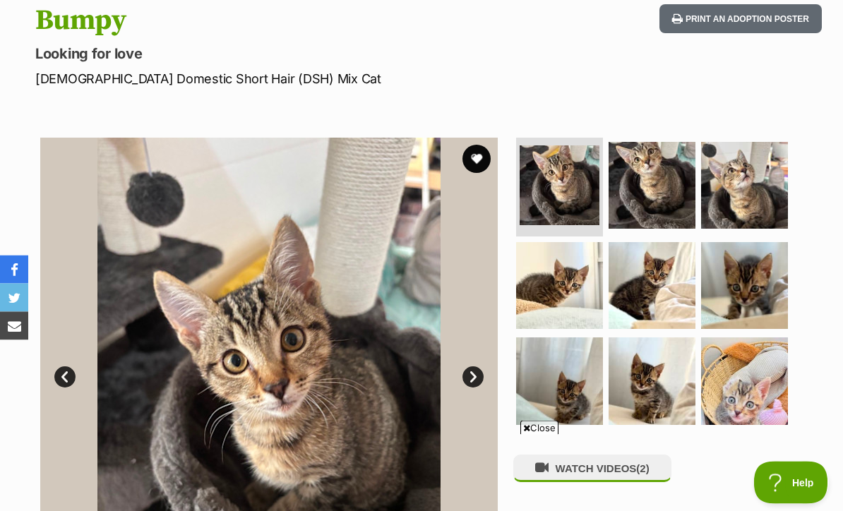
scroll to position [144, 0]
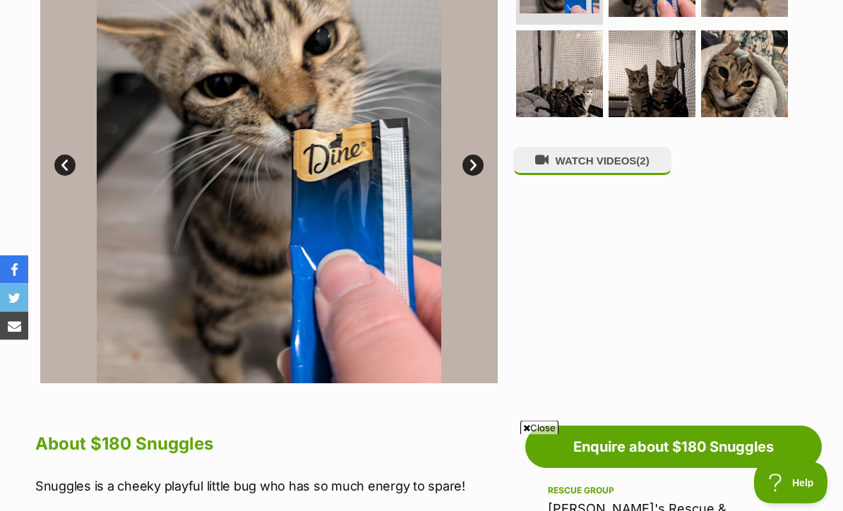
scroll to position [321, 0]
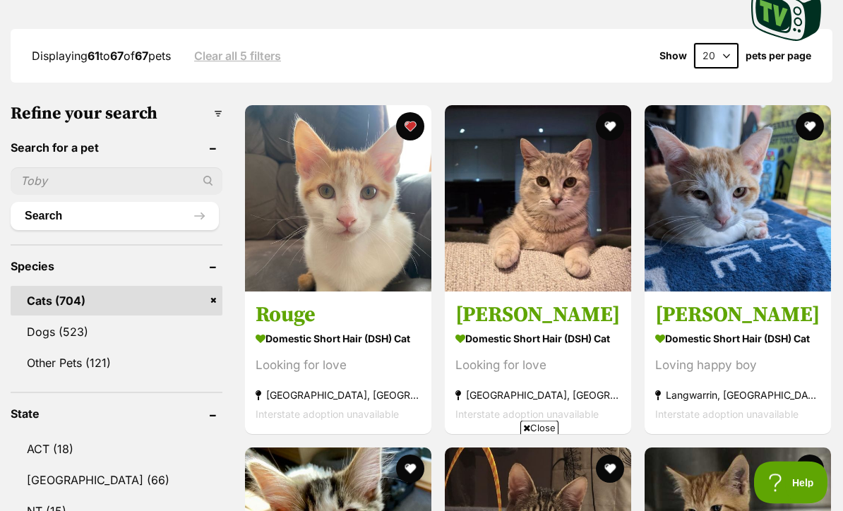
scroll to position [394, 0]
click at [600, 265] on img at bounding box center [538, 198] width 186 height 186
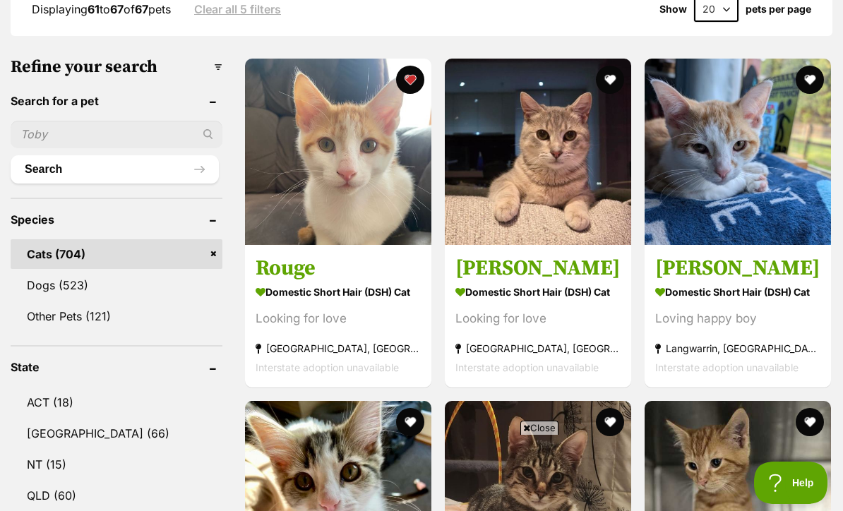
click at [793, 193] on img at bounding box center [738, 152] width 186 height 186
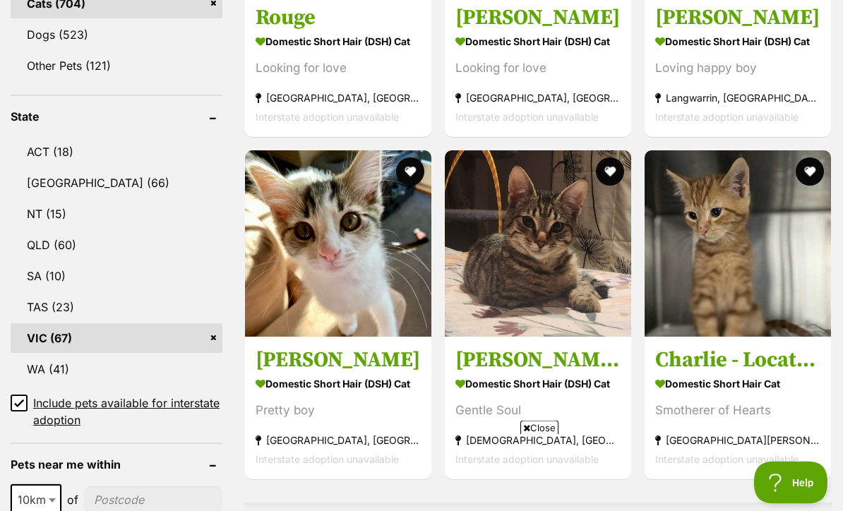
scroll to position [691, 0]
click at [405, 270] on img at bounding box center [338, 243] width 186 height 186
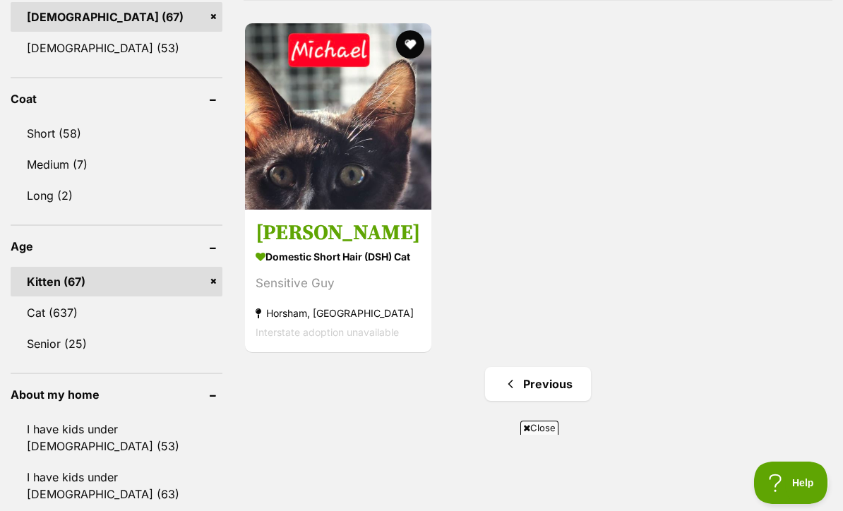
scroll to position [1294, 0]
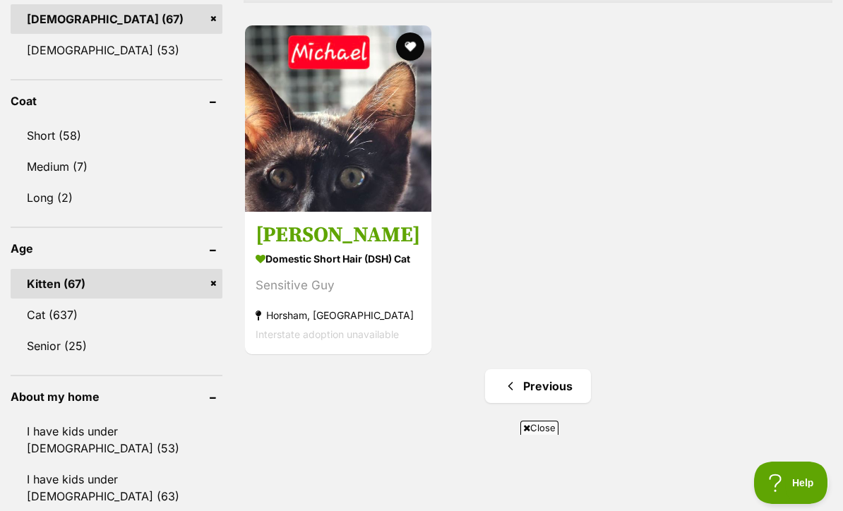
click at [387, 146] on img at bounding box center [338, 118] width 186 height 186
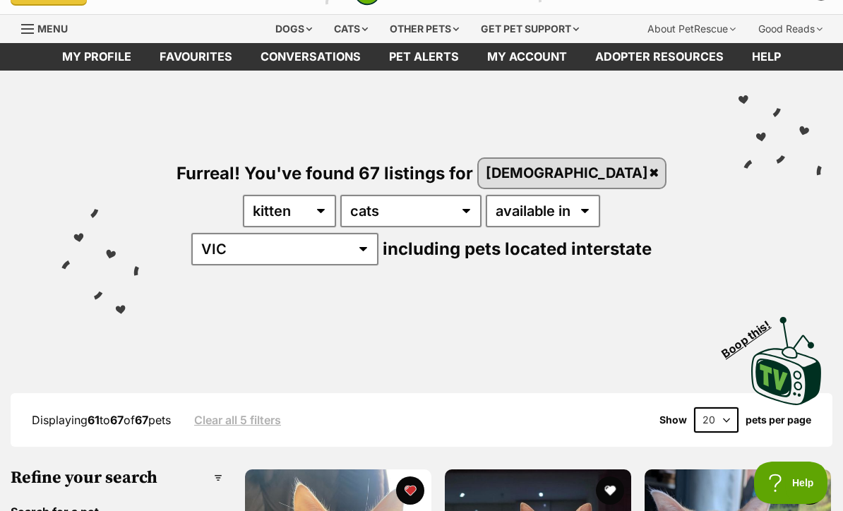
scroll to position [0, 0]
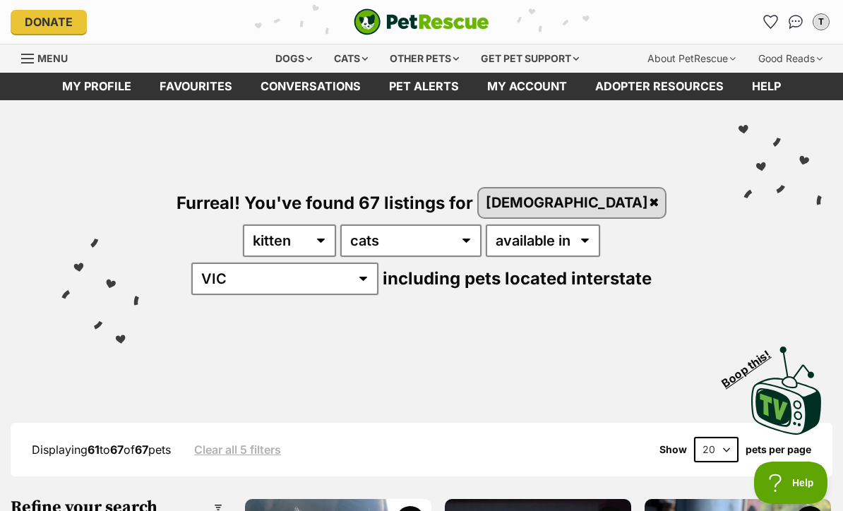
click at [180, 81] on link "Favourites" at bounding box center [195, 87] width 101 height 28
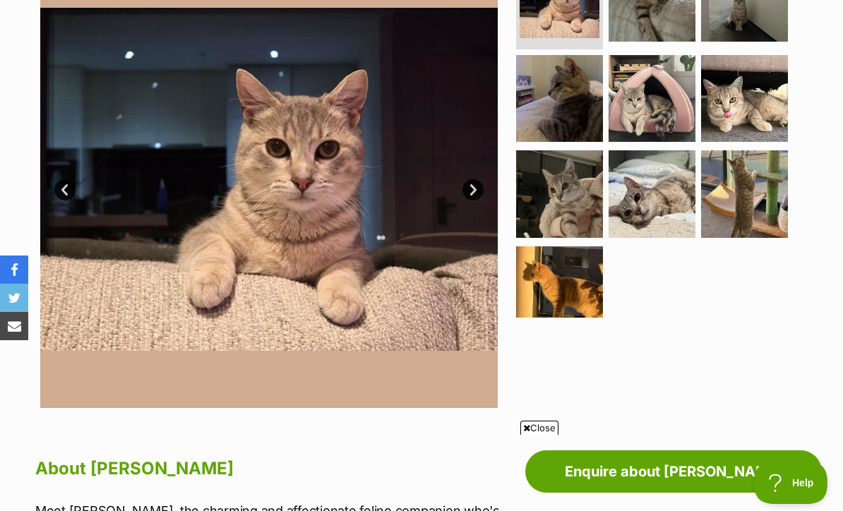
scroll to position [-1, 0]
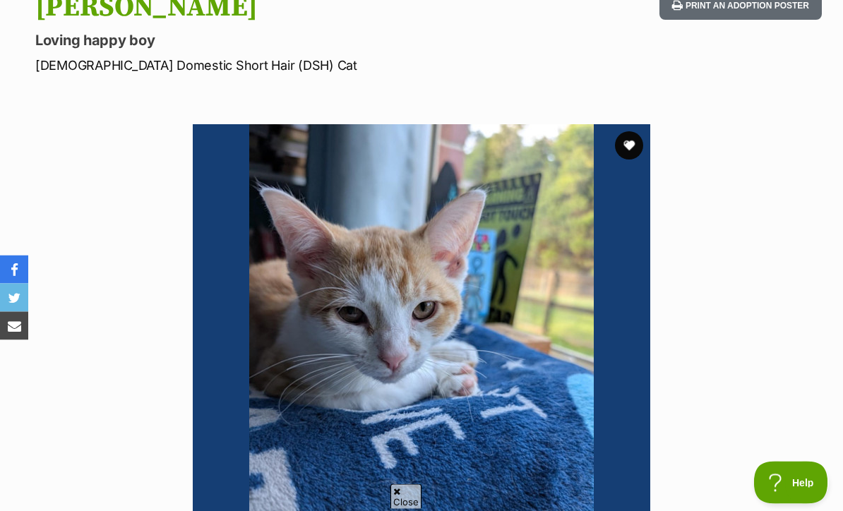
click at [630, 140] on button "favourite" at bounding box center [629, 146] width 28 height 28
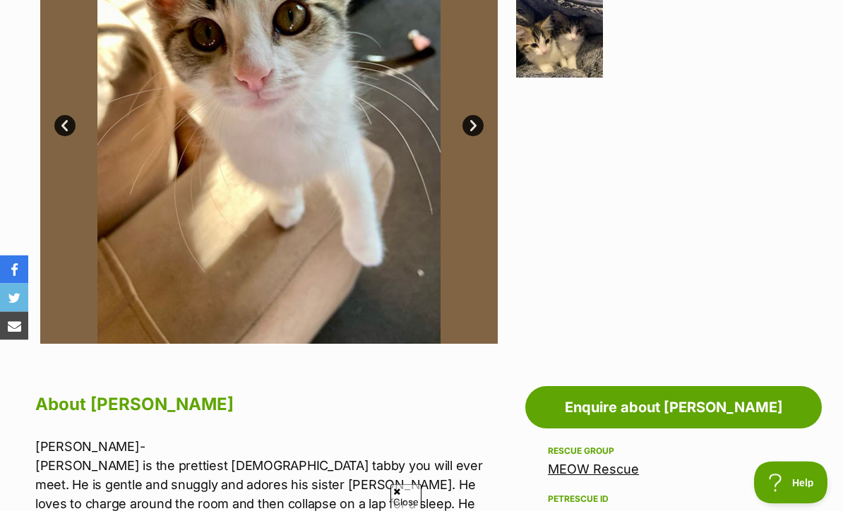
scroll to position [391, 0]
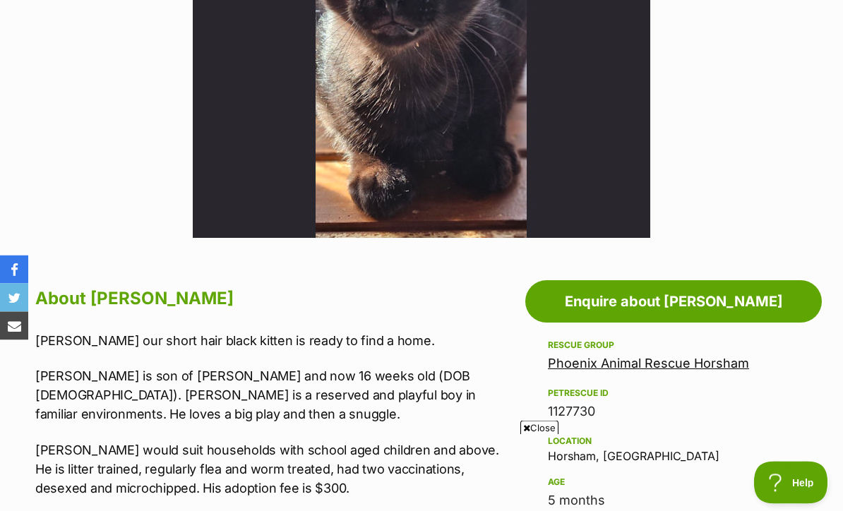
scroll to position [477, 0]
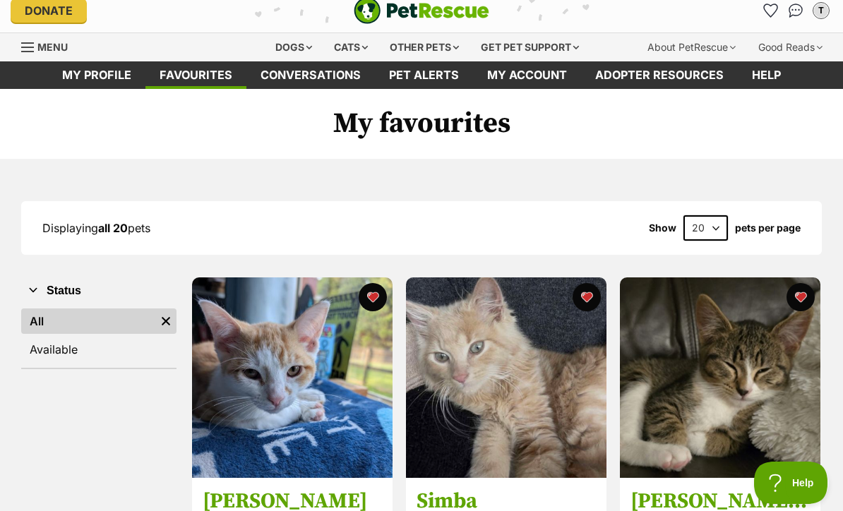
scroll to position [11, 0]
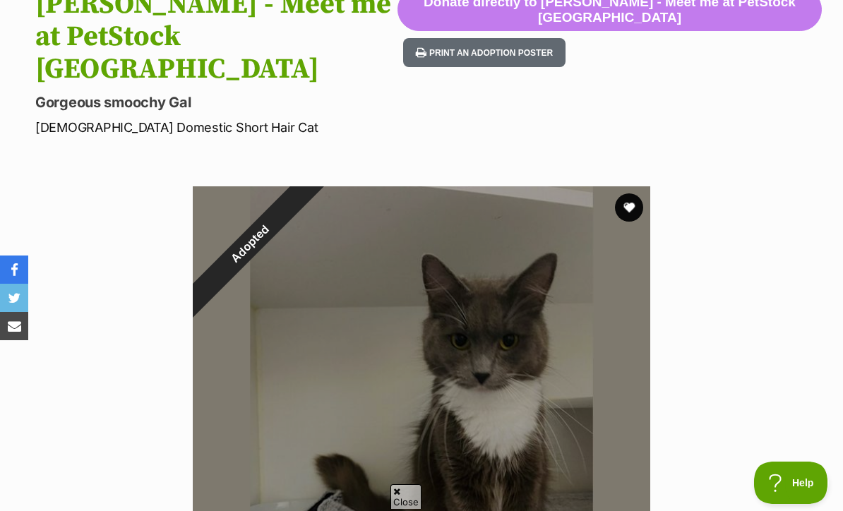
scroll to position [18, 0]
